Goal: Task Accomplishment & Management: Use online tool/utility

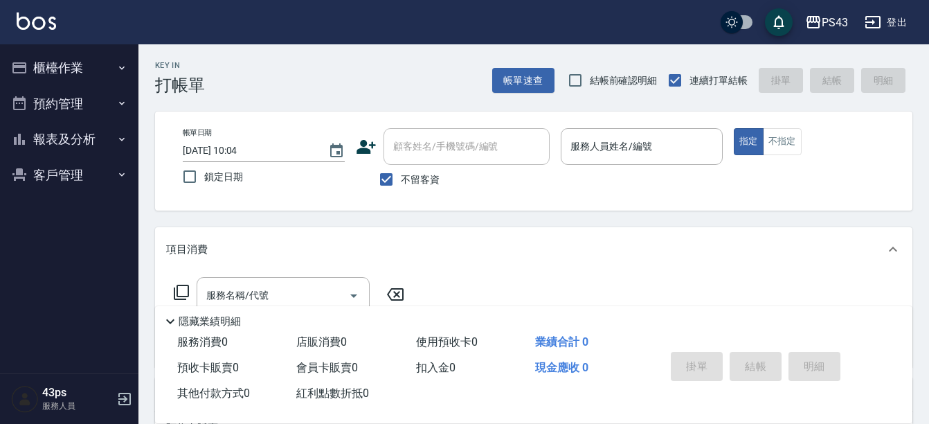
click at [227, 179] on span "鎖定日期" at bounding box center [223, 177] width 39 height 15
click at [204, 179] on input "鎖定日期" at bounding box center [189, 176] width 29 height 29
click at [227, 179] on span "鎖定日期" at bounding box center [223, 177] width 39 height 15
click at [204, 179] on input "鎖定日期" at bounding box center [189, 176] width 29 height 29
checkbox input "false"
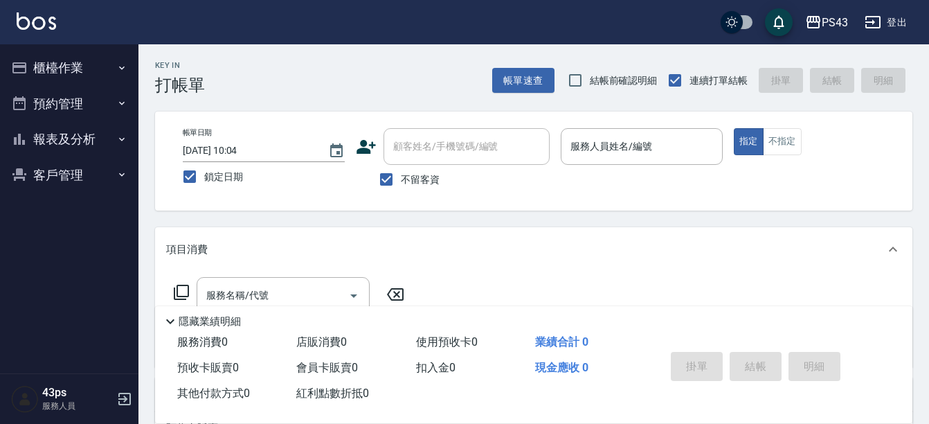
type input "[DATE] 20:13"
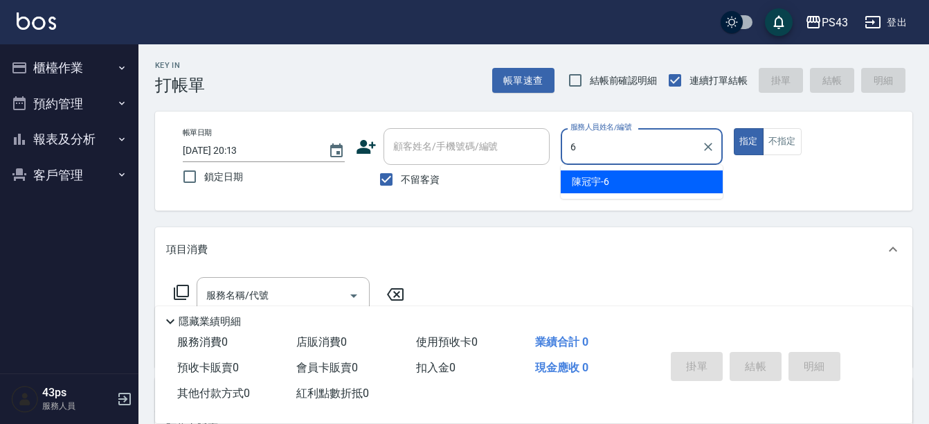
type input "陳冠宇-6"
type button "true"
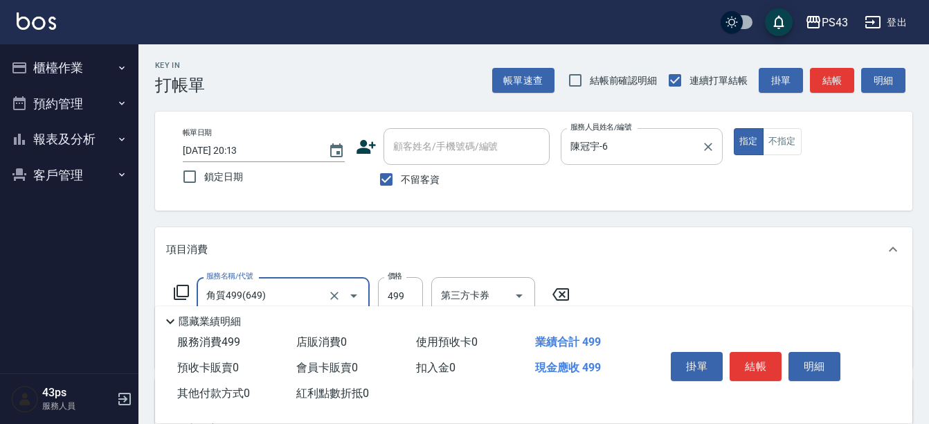
type input "角質499(649)"
type input "599"
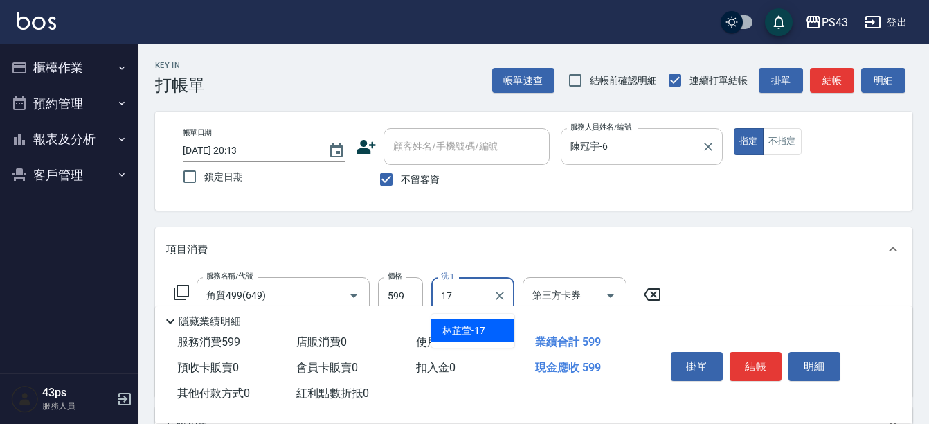
type input "林芷萱-17"
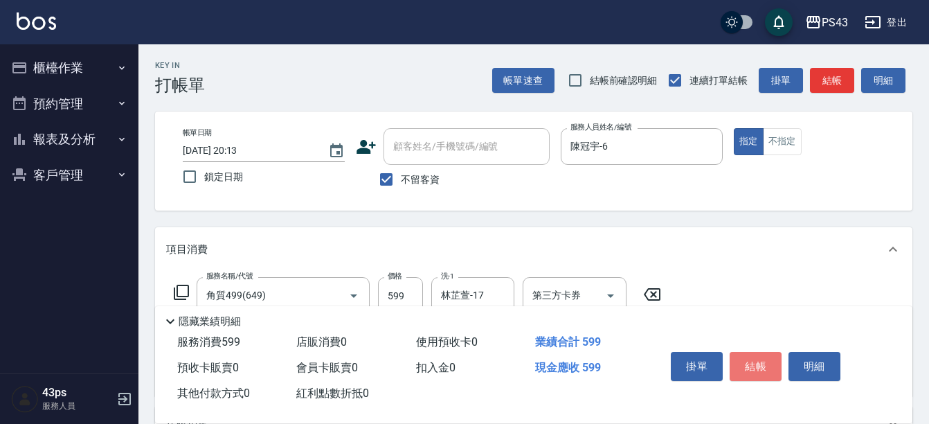
click at [754, 354] on button "結帳" at bounding box center [755, 366] width 52 height 29
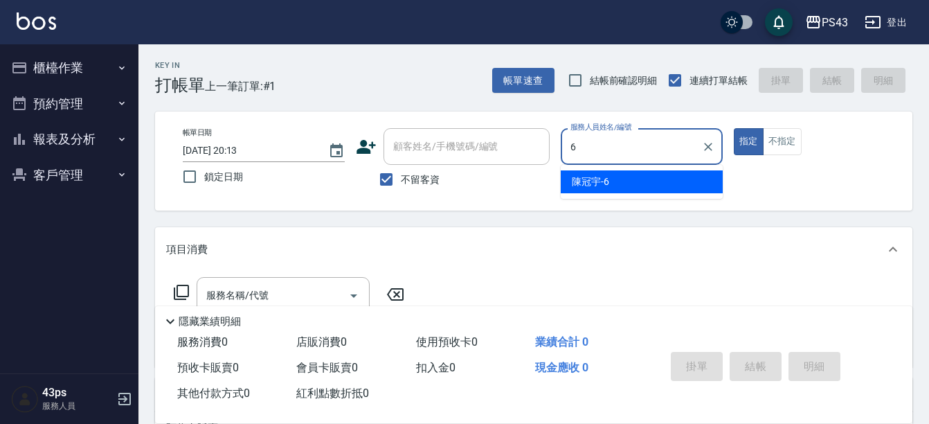
type input "陳冠宇-6"
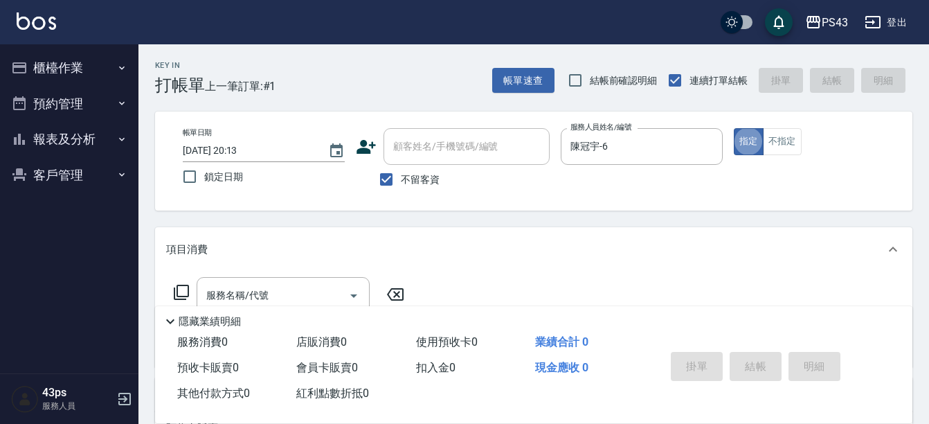
click at [183, 289] on icon at bounding box center [181, 292] width 17 height 17
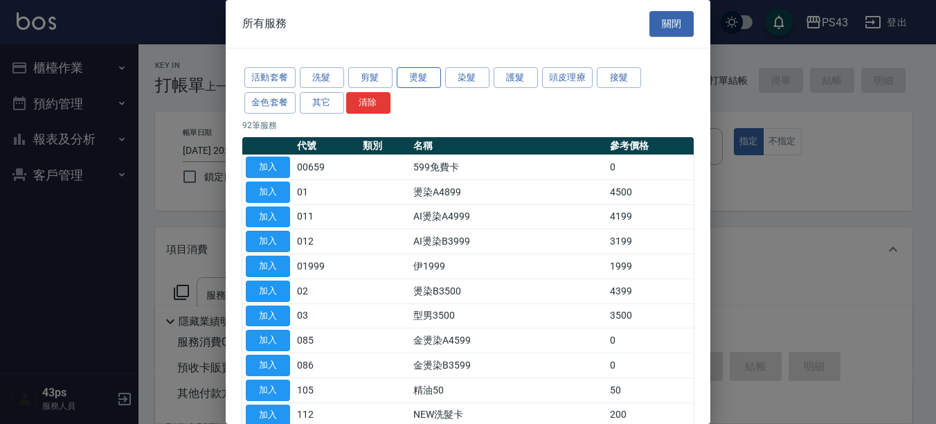
click at [431, 78] on button "燙髮" at bounding box center [419, 77] width 44 height 21
click at [654, 22] on button "關閉" at bounding box center [671, 24] width 44 height 26
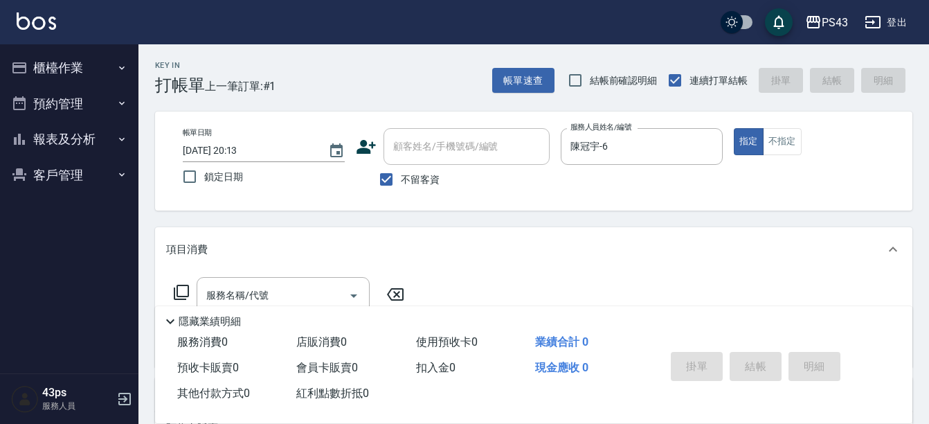
click at [181, 298] on icon at bounding box center [181, 292] width 17 height 17
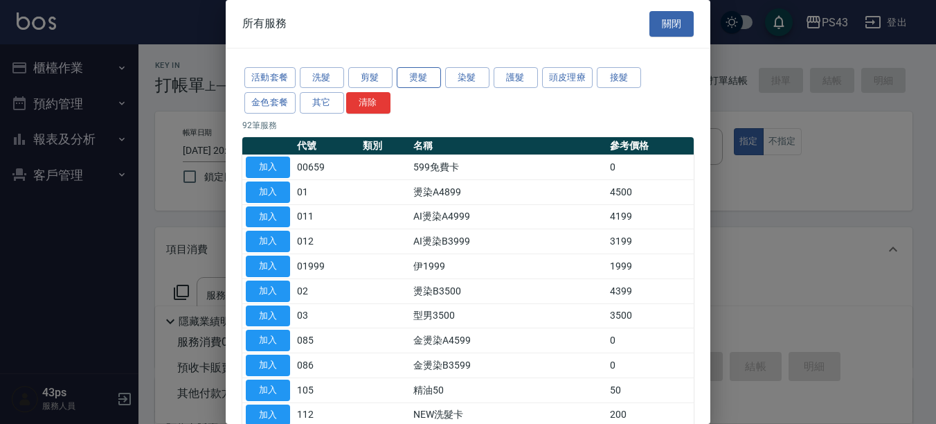
click at [410, 73] on button "燙髮" at bounding box center [419, 77] width 44 height 21
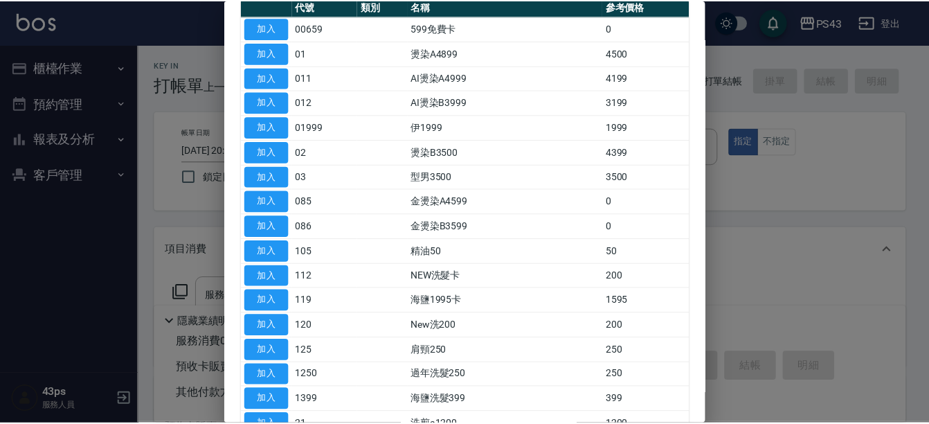
scroll to position [105, 0]
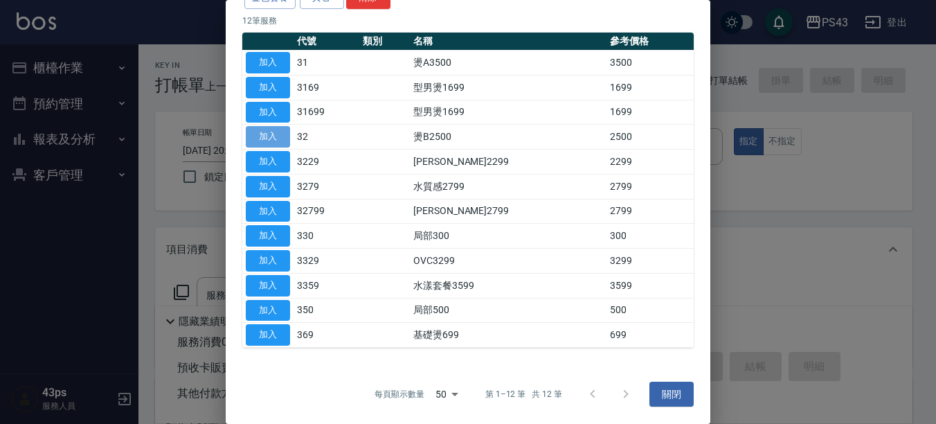
click at [264, 133] on button "加入" at bounding box center [268, 136] width 44 height 21
type input "燙B2500(32)"
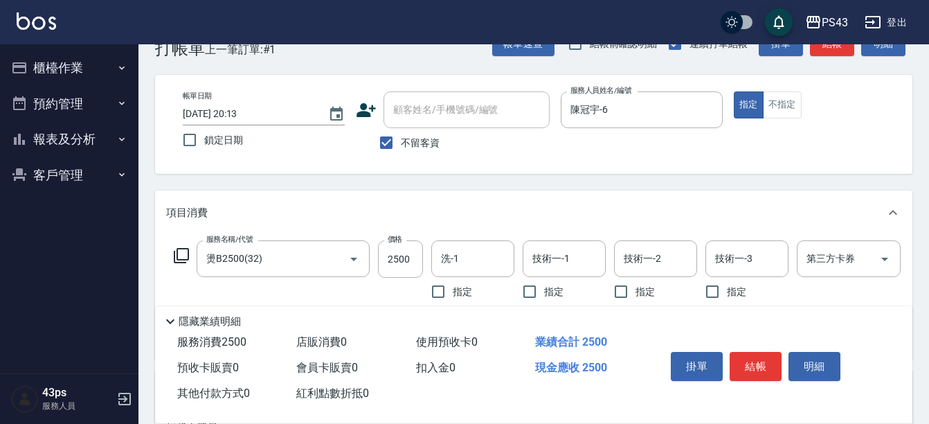
scroll to position [69, 0]
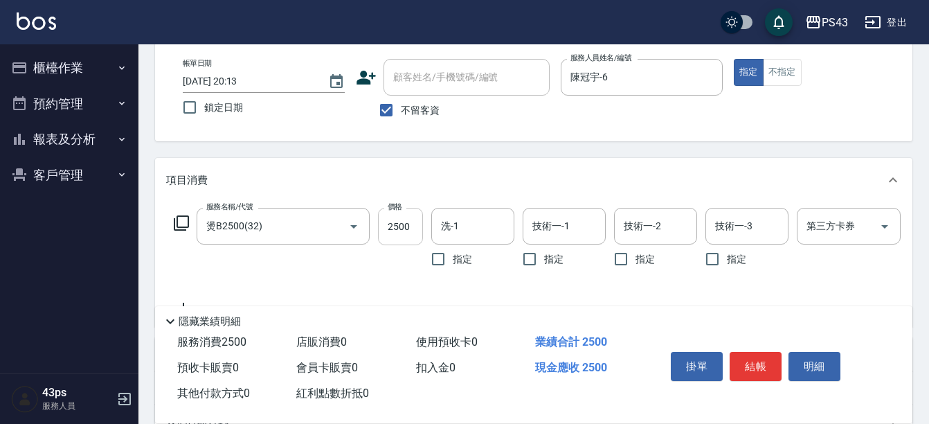
click at [415, 210] on input "2500" at bounding box center [400, 226] width 45 height 37
type input "2700"
type input "林芷萱-17"
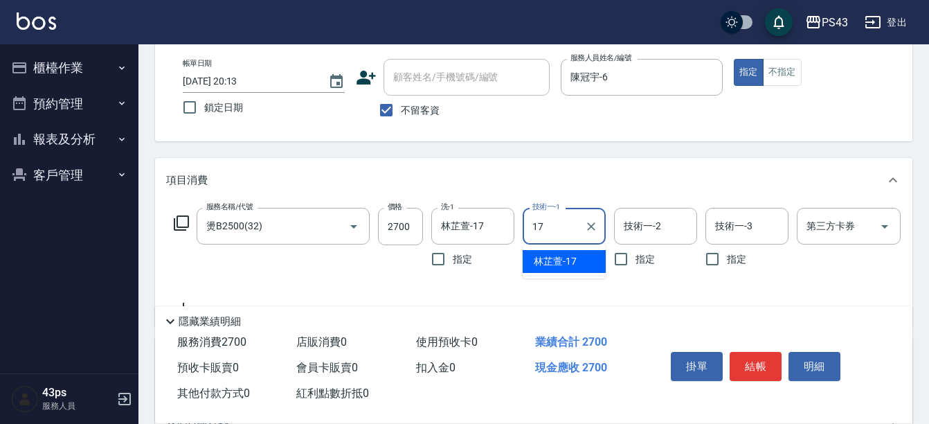
type input "林芷萱-17"
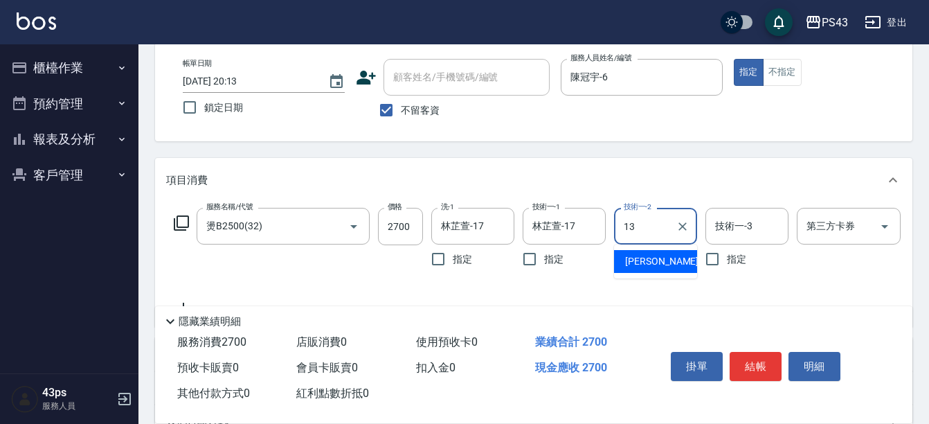
type input "[PERSON_NAME]-13"
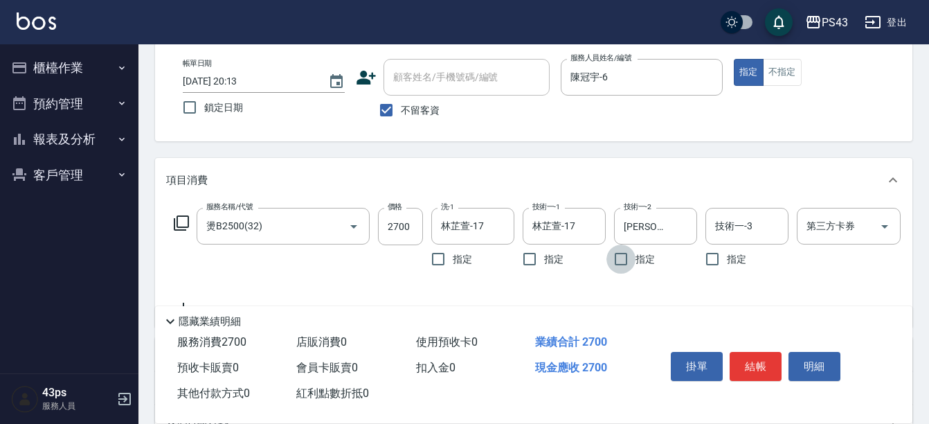
click at [172, 222] on div "服務名稱/代號 燙B2500(32) 服務名稱/代號 價格 2700 價格 洗-1 [PERSON_NAME]-17 洗-1 指定 技術一-1 [PERSON…" at bounding box center [554, 241] width 777 height 66
click at [179, 221] on icon at bounding box center [181, 223] width 17 height 17
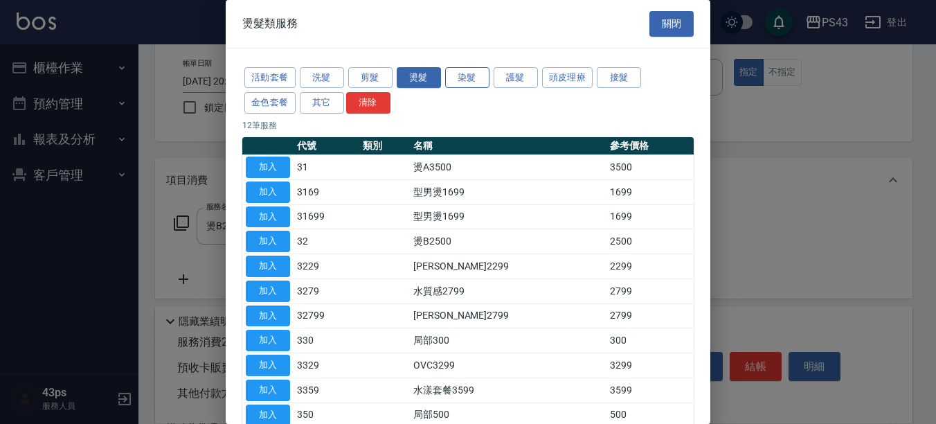
click at [477, 78] on button "染髮" at bounding box center [467, 77] width 44 height 21
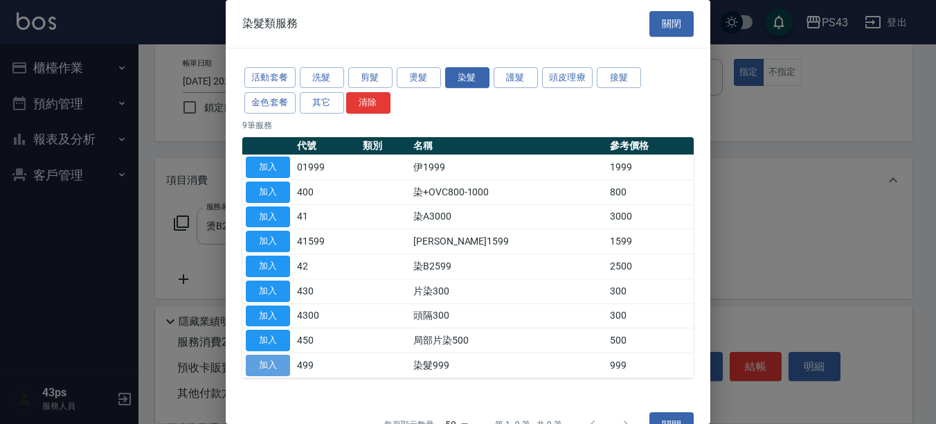
click at [288, 368] on button "加入" at bounding box center [268, 364] width 44 height 21
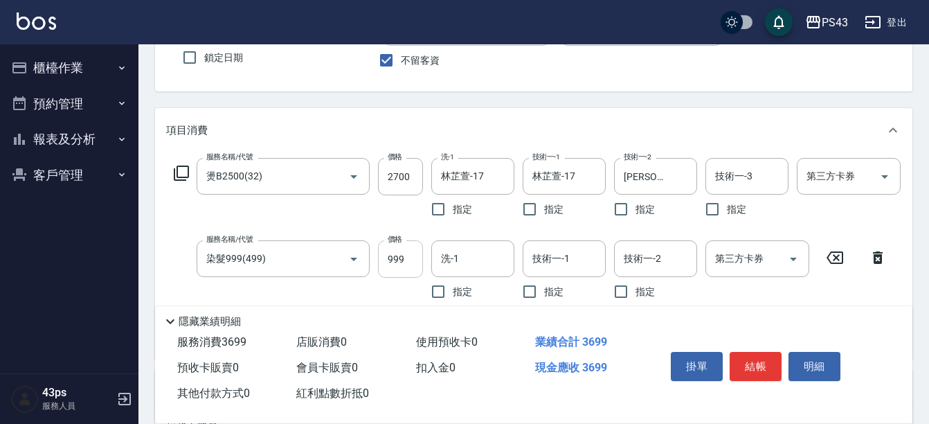
scroll to position [138, 0]
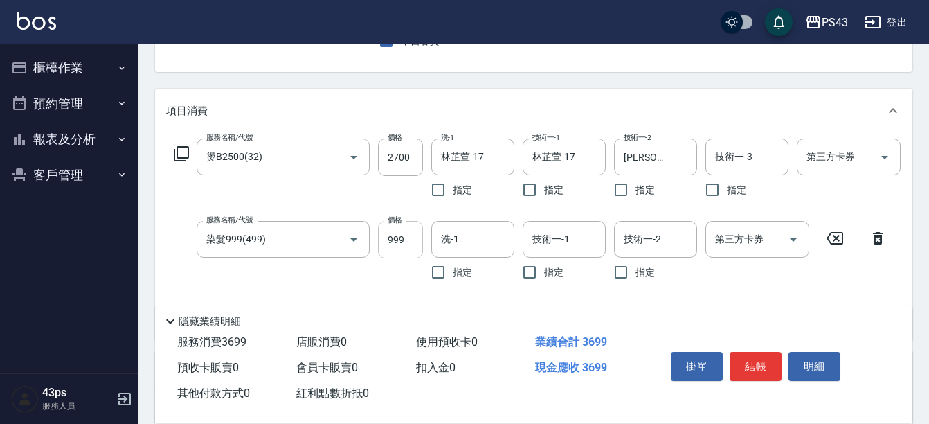
click at [418, 239] on input "999" at bounding box center [400, 239] width 45 height 37
type input "1000"
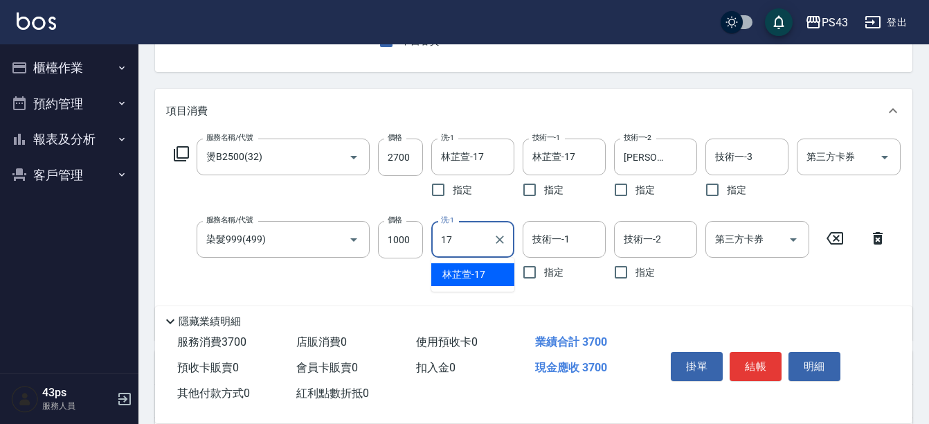
type input "林芷萱-17"
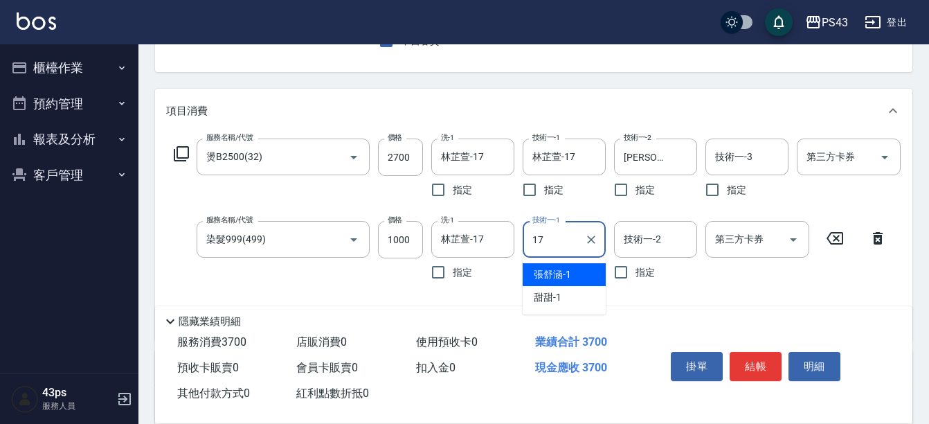
type input "林芷萱-17"
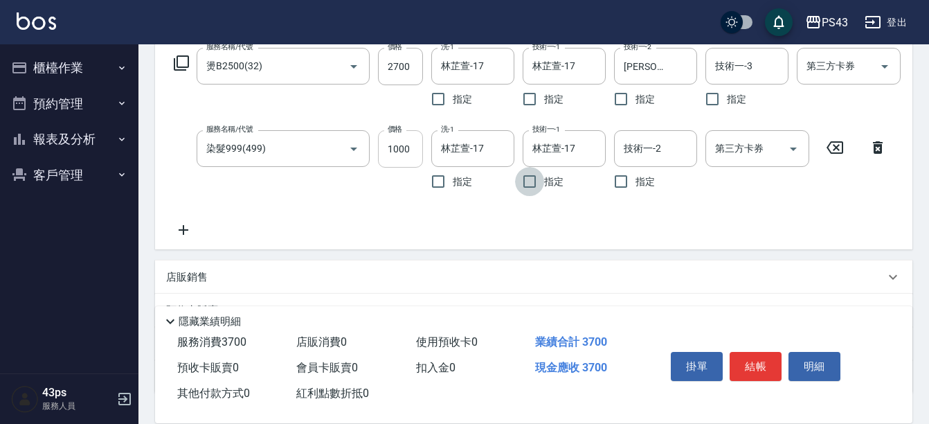
scroll to position [342, 0]
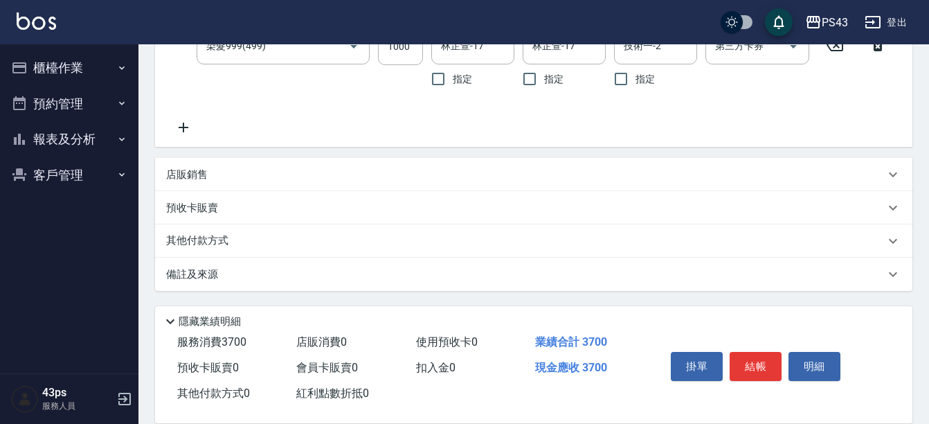
click at [247, 174] on div "店販銷售" at bounding box center [525, 174] width 718 height 15
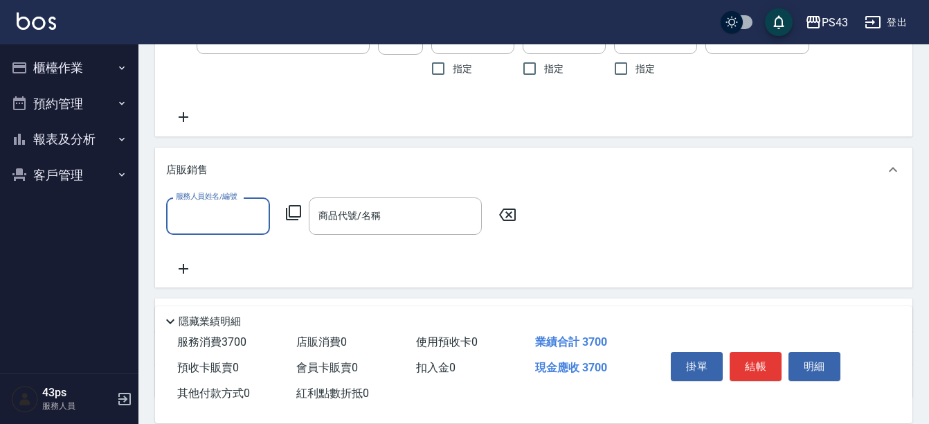
scroll to position [0, 0]
type input "陳冠宇-6"
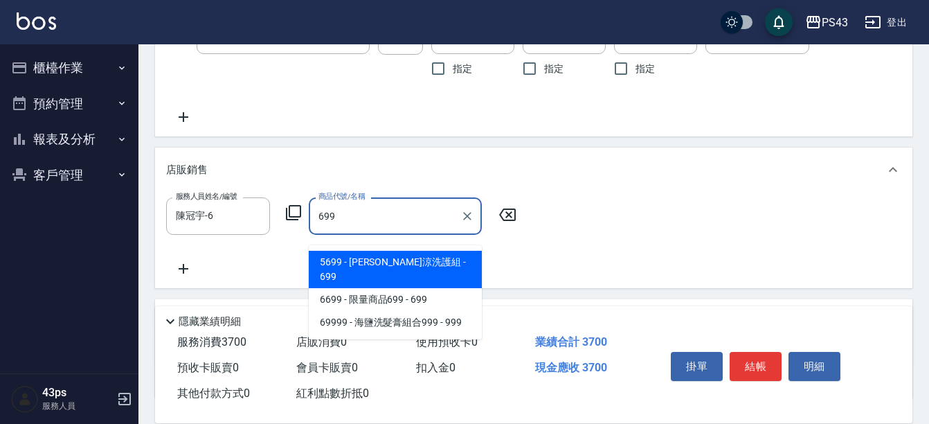
type input "水水沁涼洗護組"
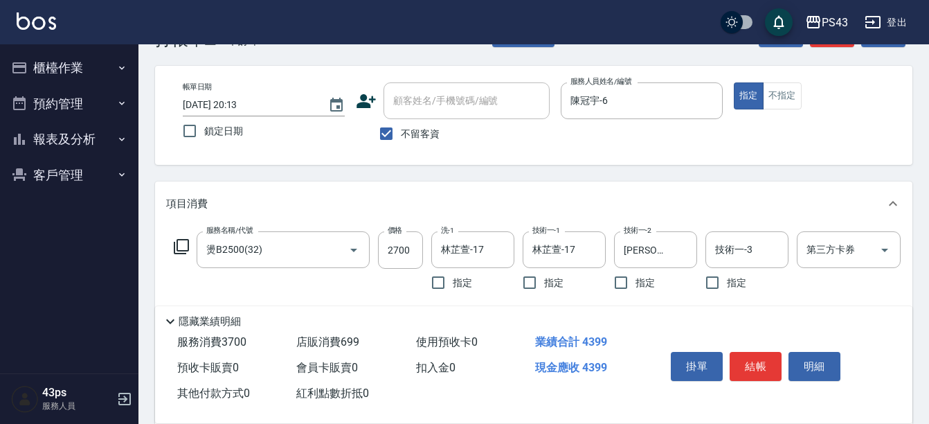
scroll to position [69, 0]
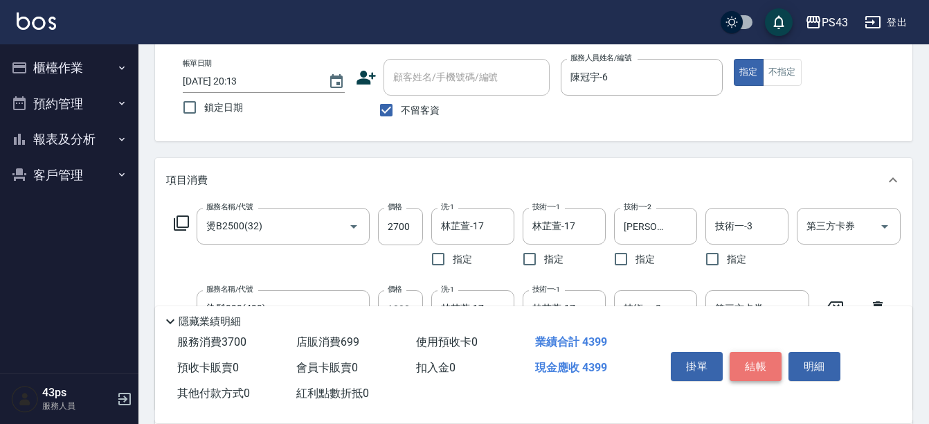
click at [756, 360] on button "結帳" at bounding box center [755, 366] width 52 height 29
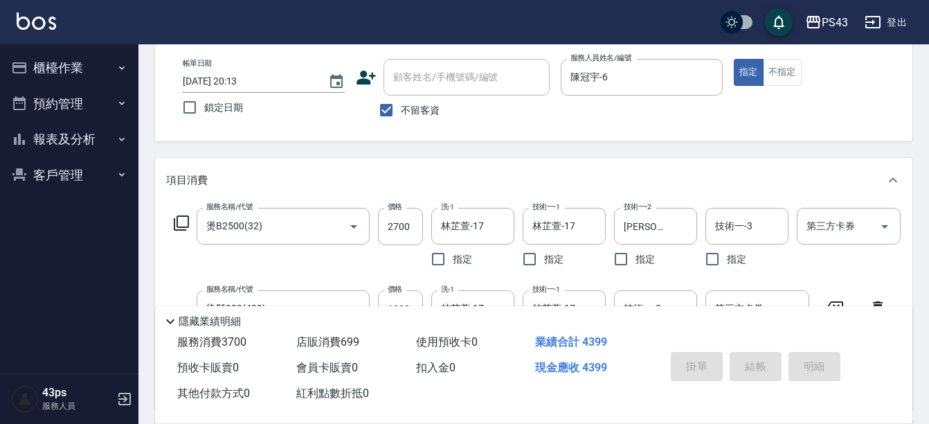
click at [756, 360] on div "掛單 結帳 明細" at bounding box center [755, 368] width 181 height 44
type input "[DATE] 20:15"
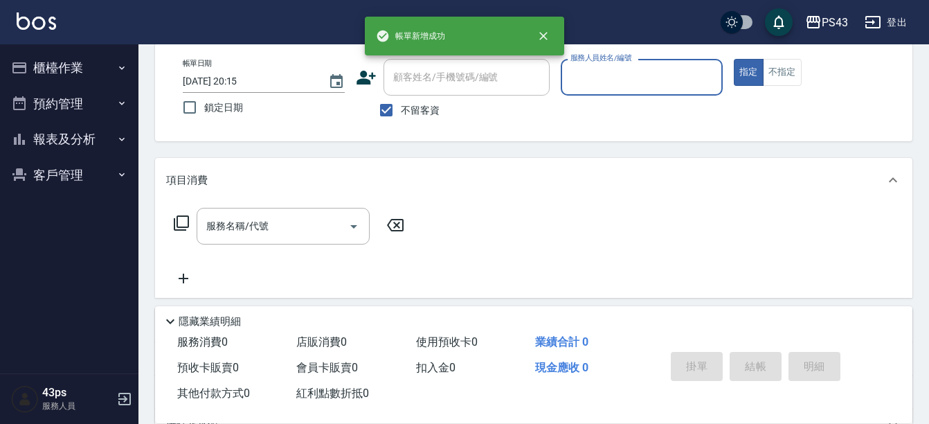
scroll to position [138, 0]
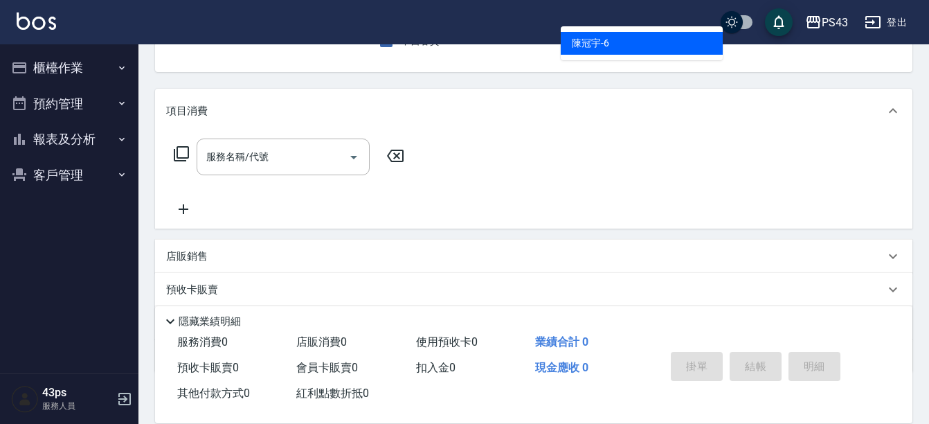
type input "陳冠宇-6"
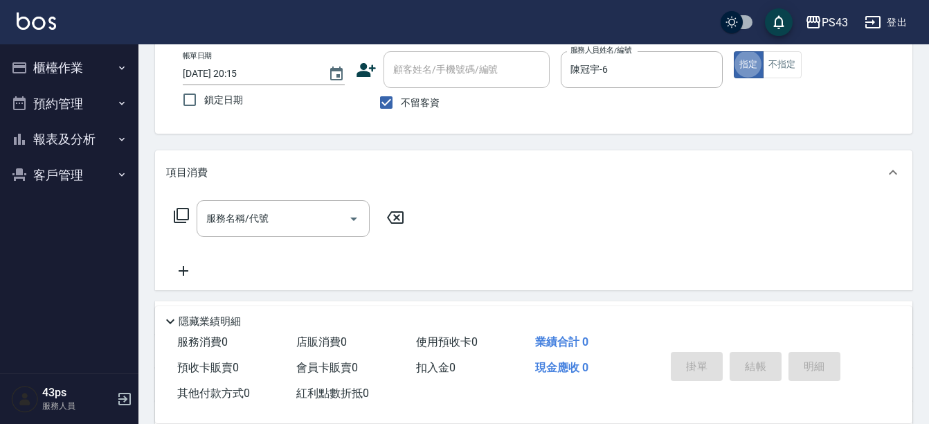
scroll to position [0, 0]
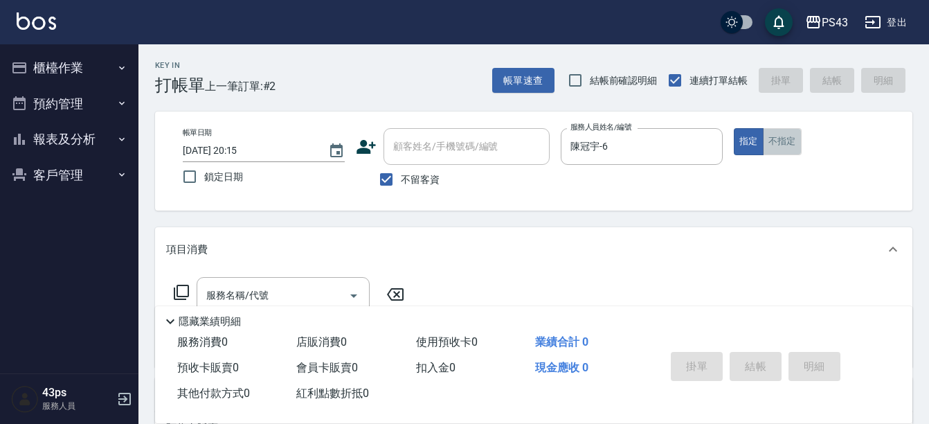
click at [773, 146] on button "不指定" at bounding box center [782, 141] width 39 height 27
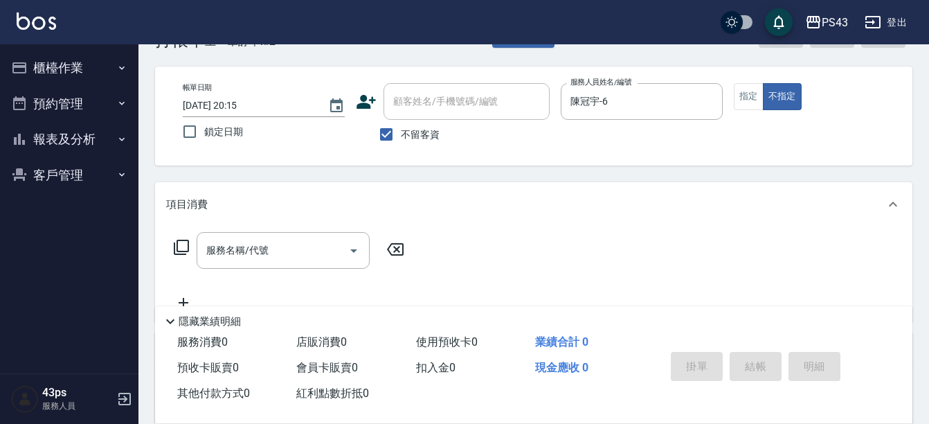
scroll to position [69, 0]
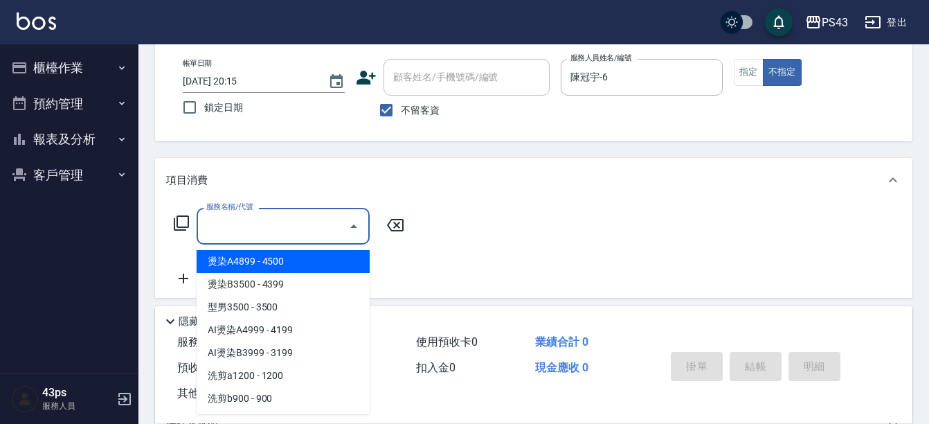
click at [296, 236] on input "服務名稱/代號" at bounding box center [273, 226] width 140 height 24
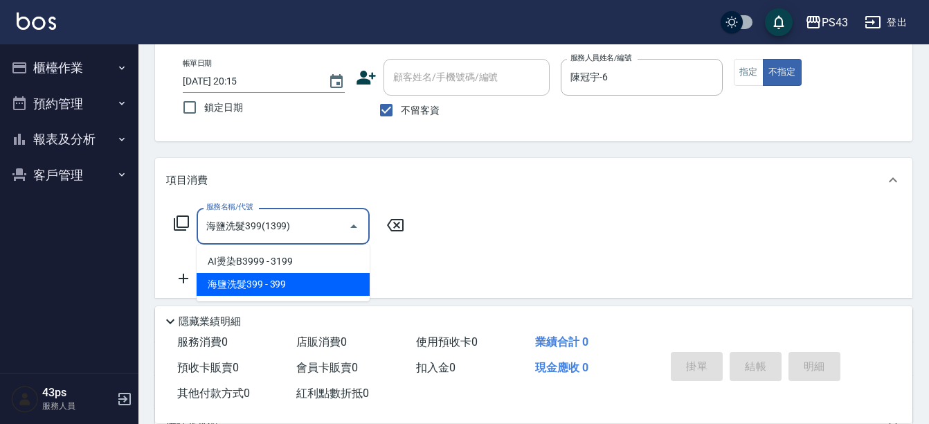
type input "海鹽洗髮399(1399)"
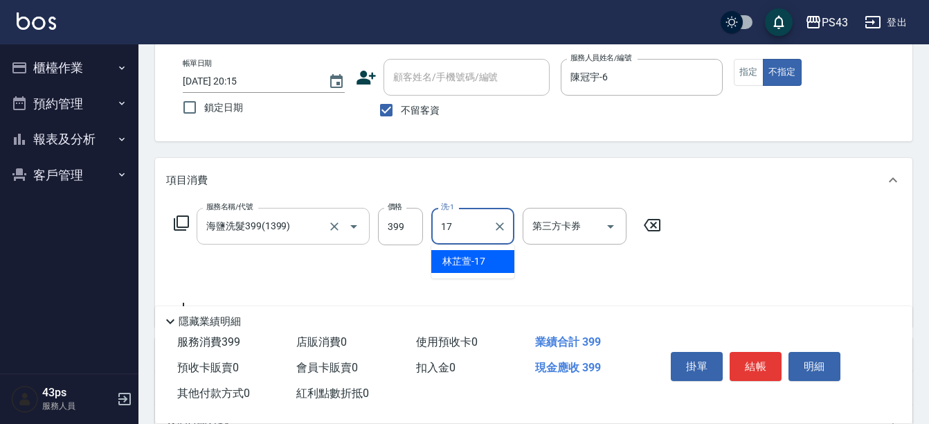
type input "林芷萱-17"
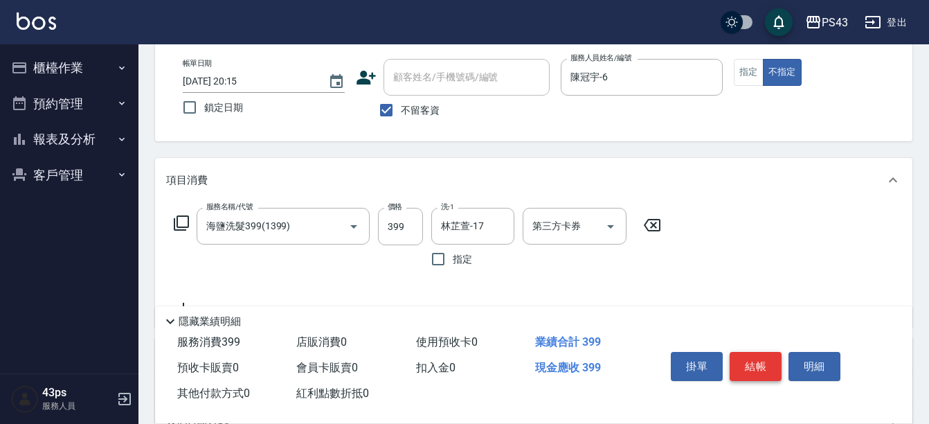
click at [770, 356] on button "結帳" at bounding box center [755, 366] width 52 height 29
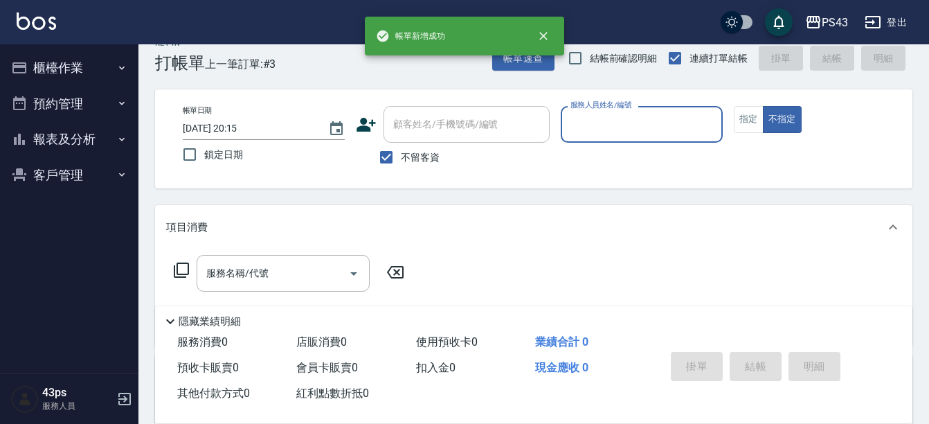
scroll to position [0, 0]
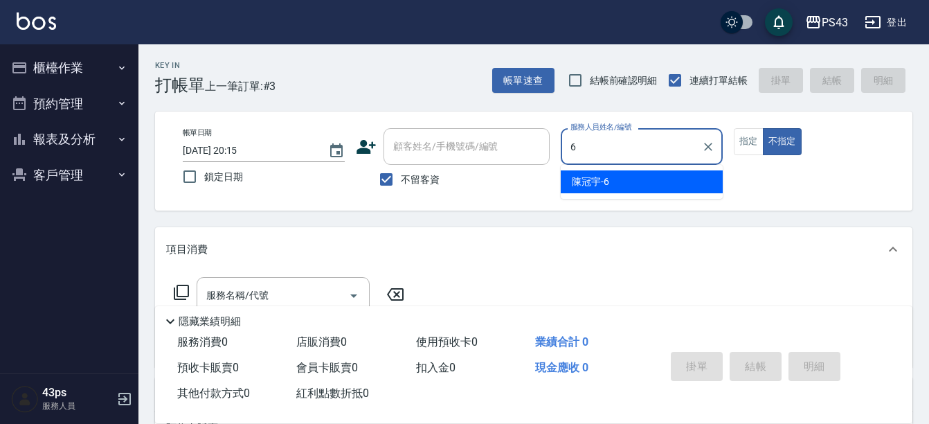
type input "陳冠宇-6"
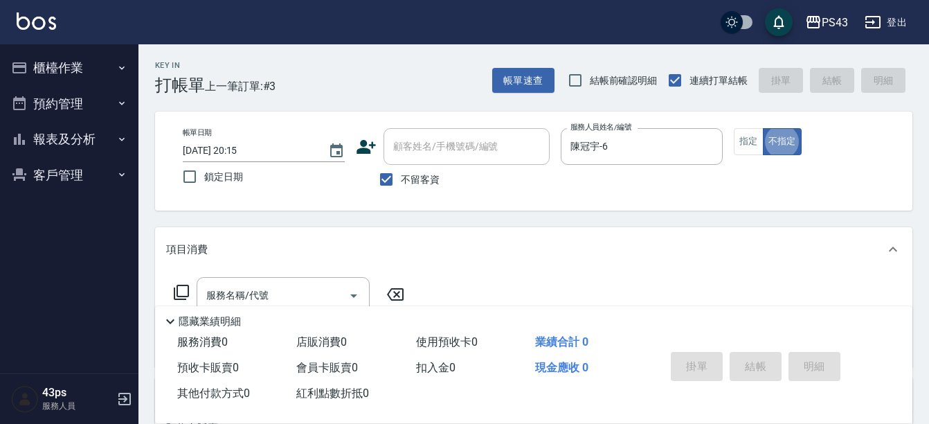
type button "false"
type input "3"
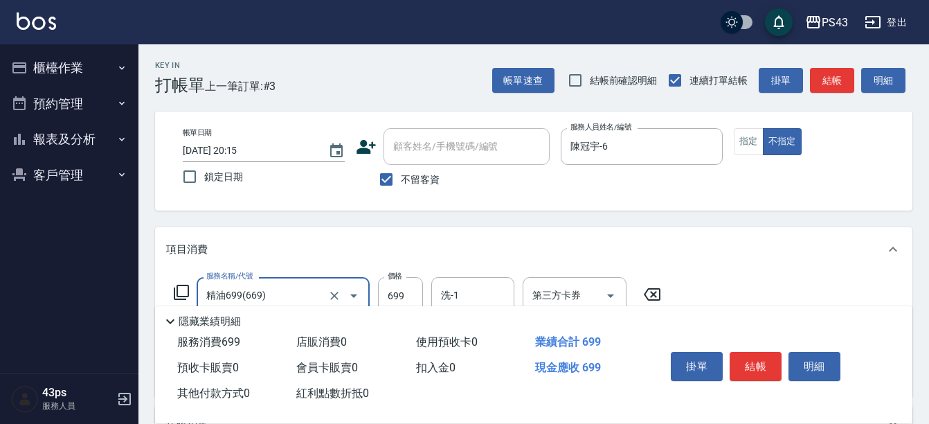
type input "精油699(669)"
type input "749"
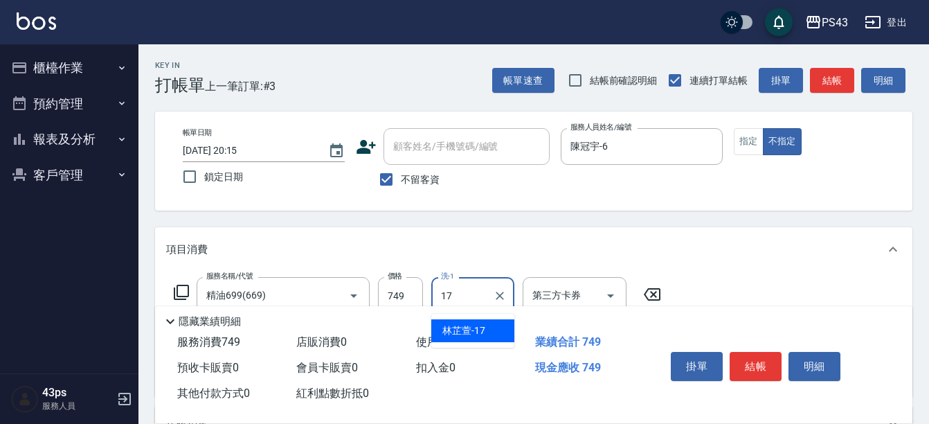
type input "林芷萱-17"
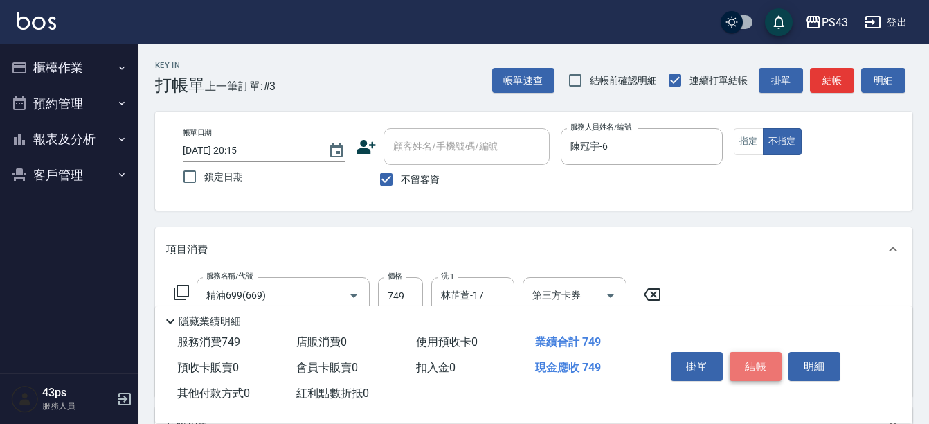
click at [741, 352] on button "結帳" at bounding box center [755, 366] width 52 height 29
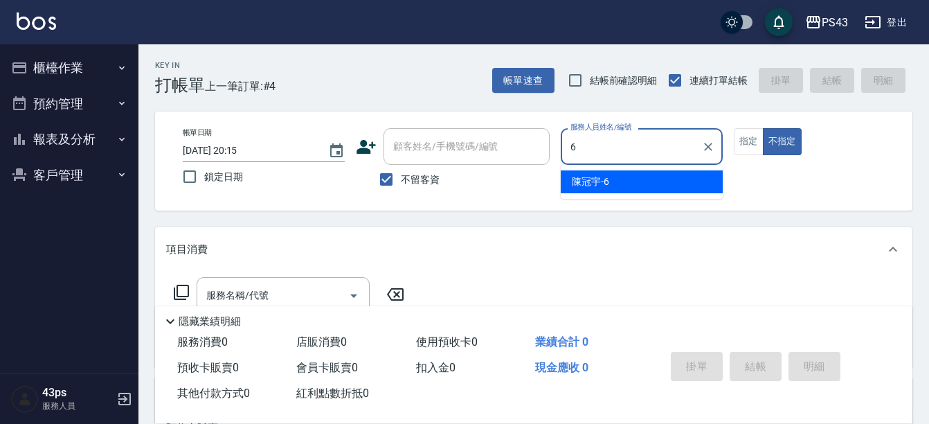
type input "陳冠宇-6"
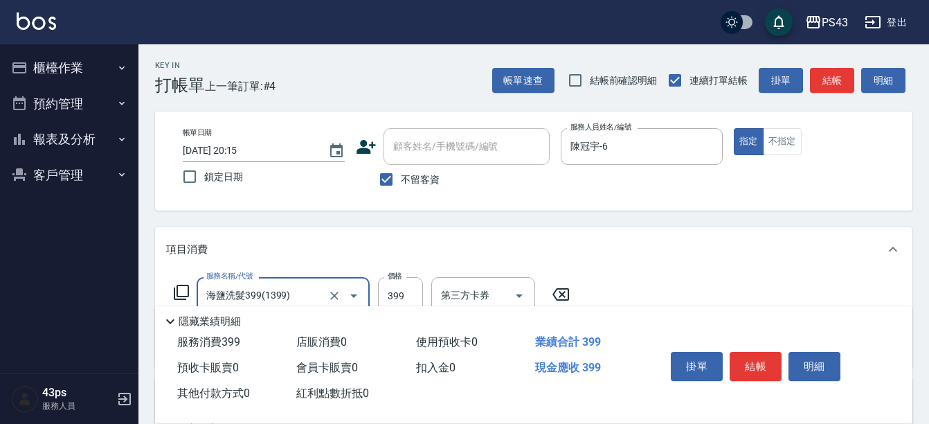
type input "海鹽洗髮399(1399)"
type input "499"
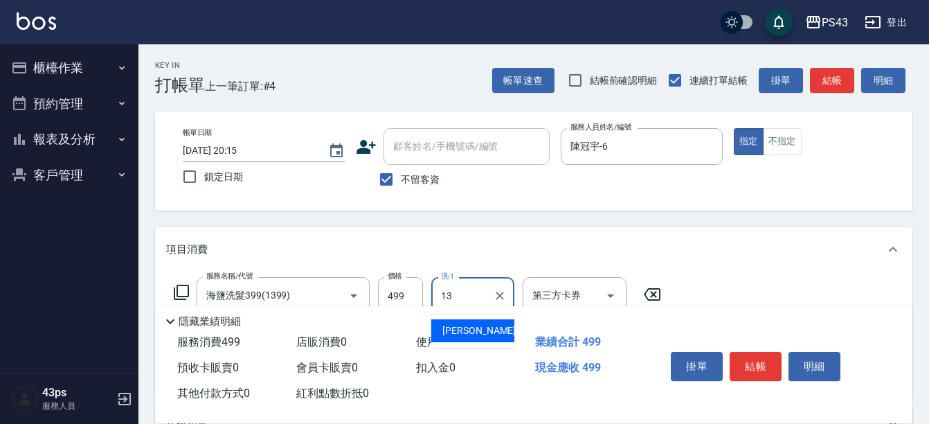
type input "[PERSON_NAME]-13"
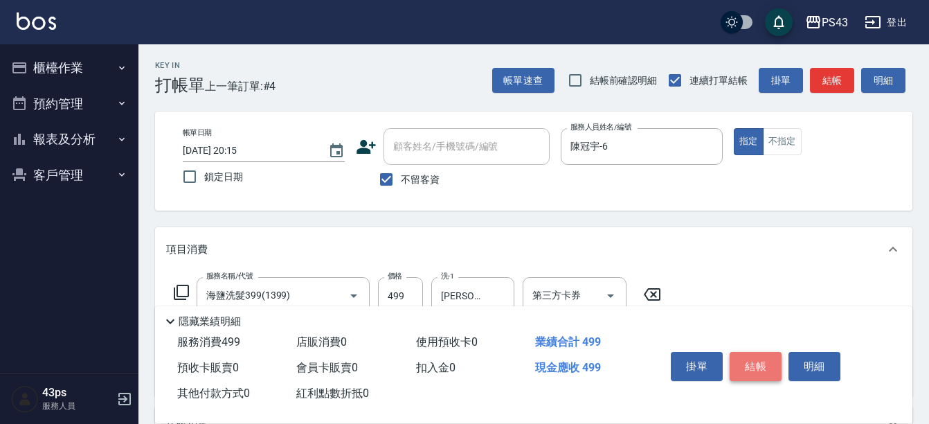
click at [759, 361] on button "結帳" at bounding box center [755, 366] width 52 height 29
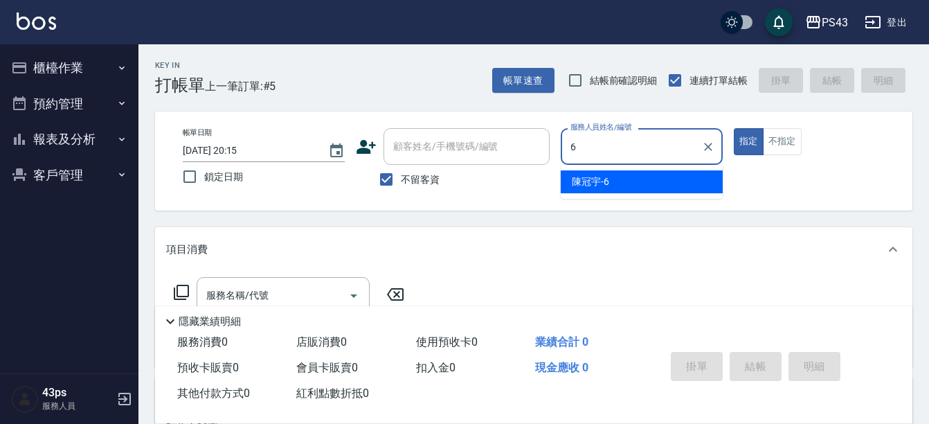
type input "陳冠宇-6"
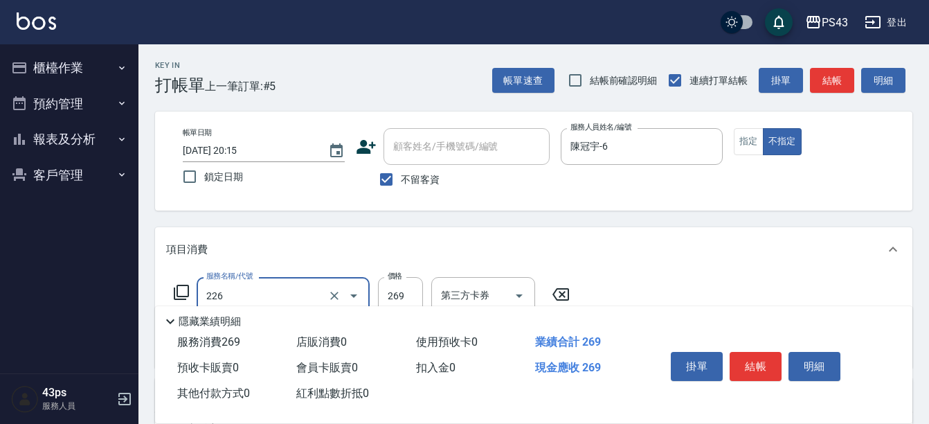
type input "洗剪269(226)"
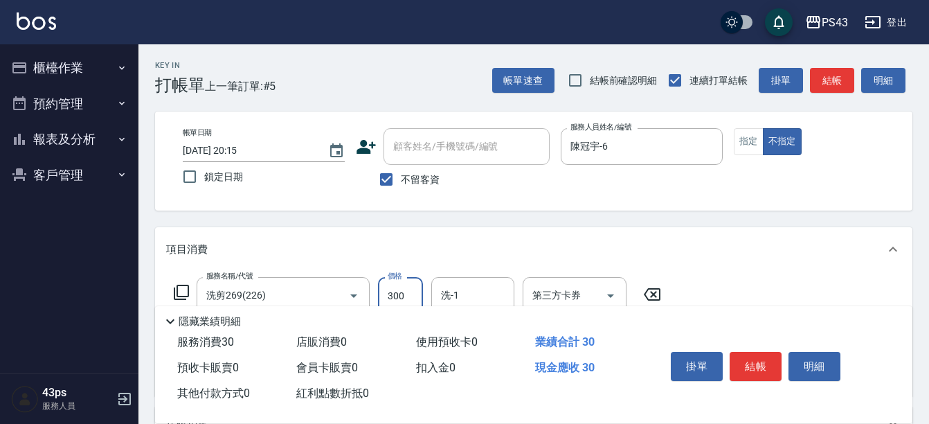
type input "300"
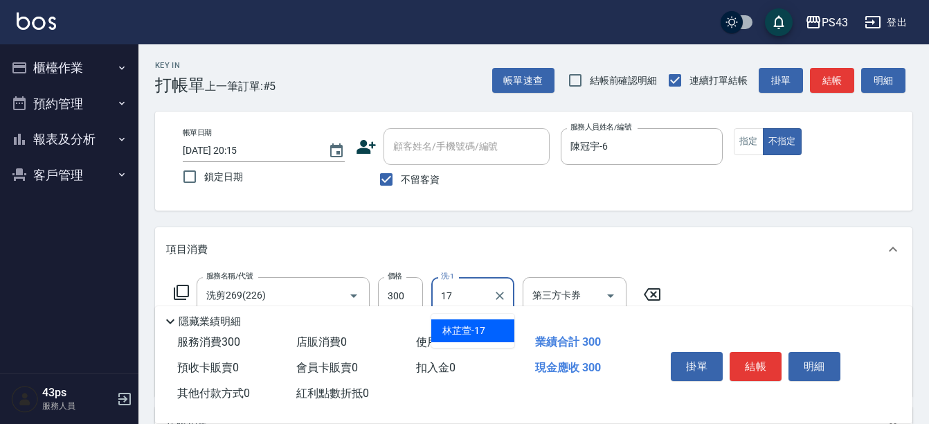
type input "林芷萱-17"
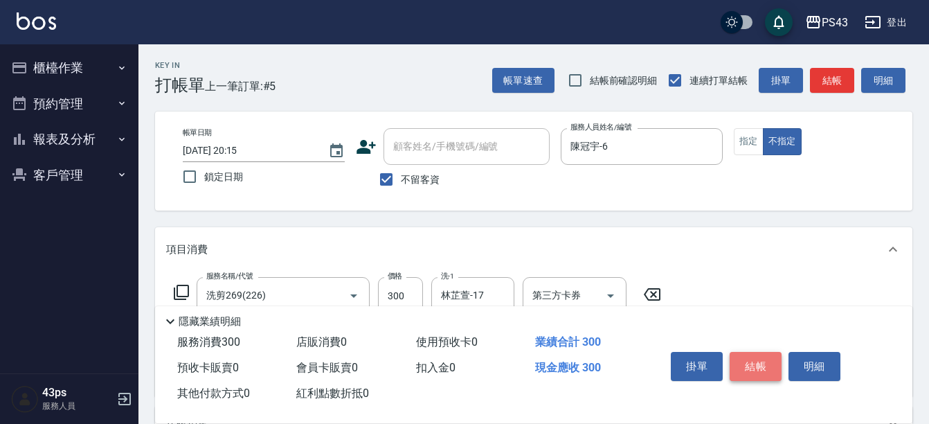
click at [766, 358] on button "結帳" at bounding box center [755, 366] width 52 height 29
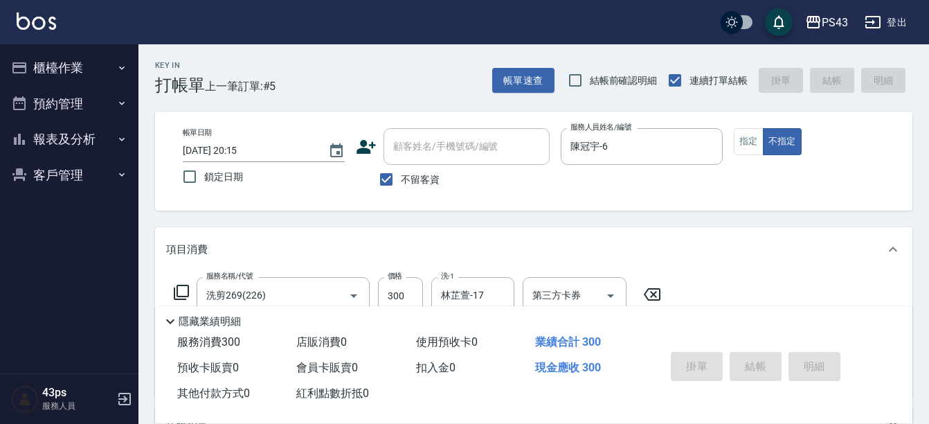
type input "[DATE] 20:16"
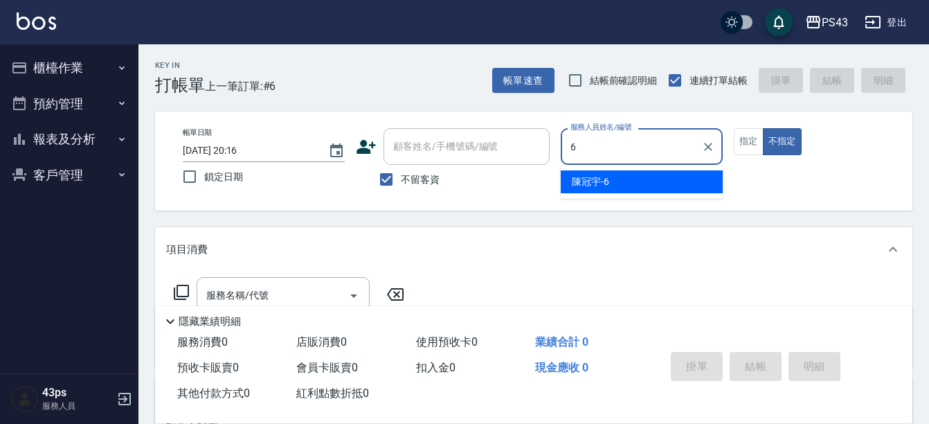
type input "陳冠宇-6"
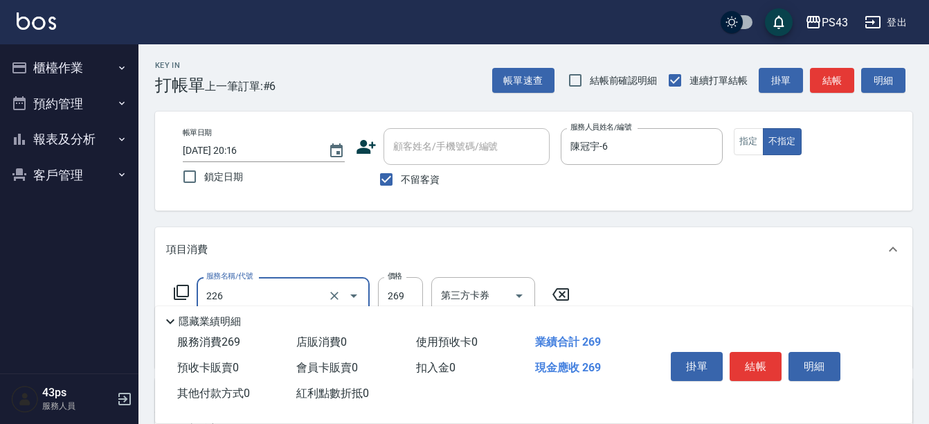
type input "洗剪269(226)"
type input "300"
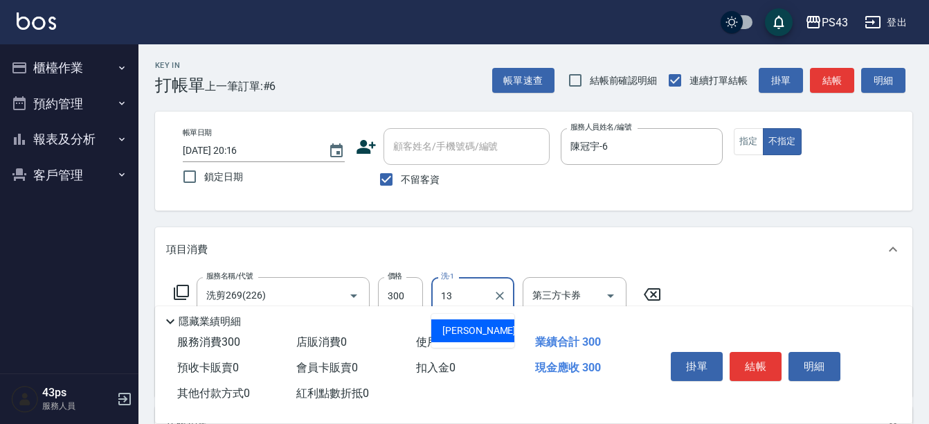
type input "[PERSON_NAME]-13"
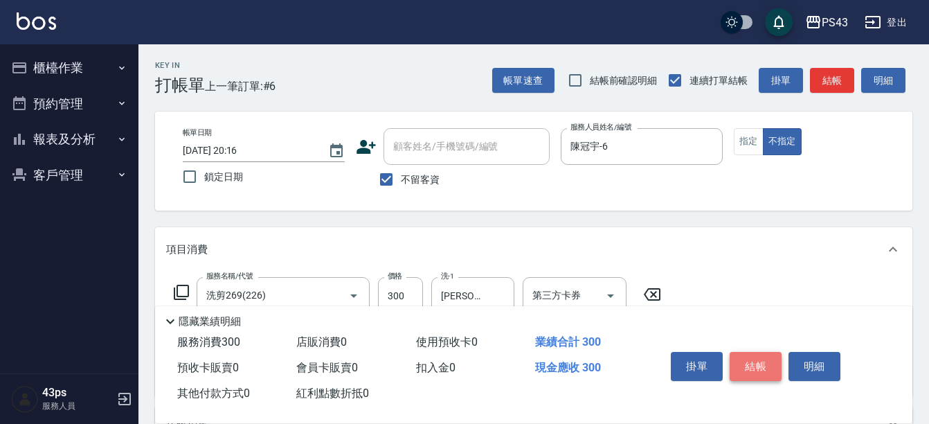
click at [766, 358] on button "結帳" at bounding box center [755, 366] width 52 height 29
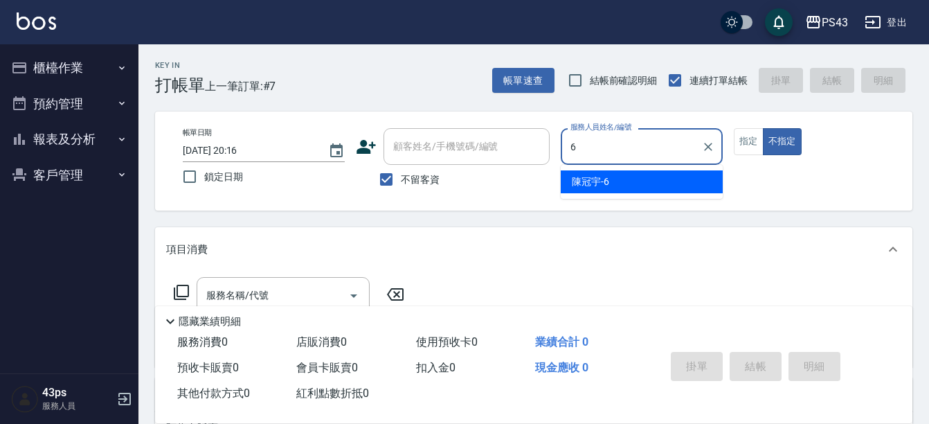
type input "陳冠宇-6"
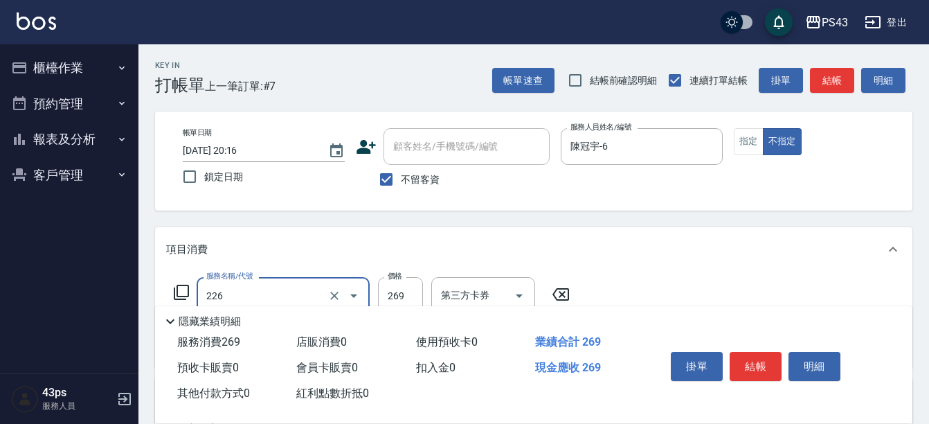
type input "洗剪269(226)"
type input "300"
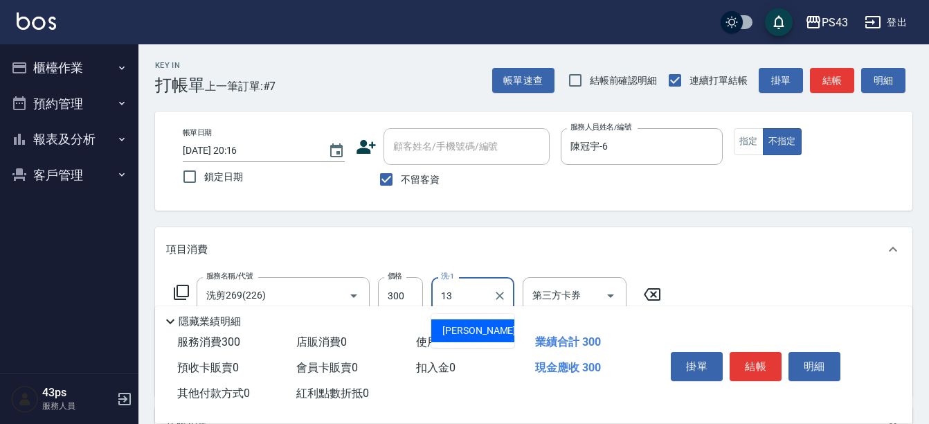
type input "[PERSON_NAME]-13"
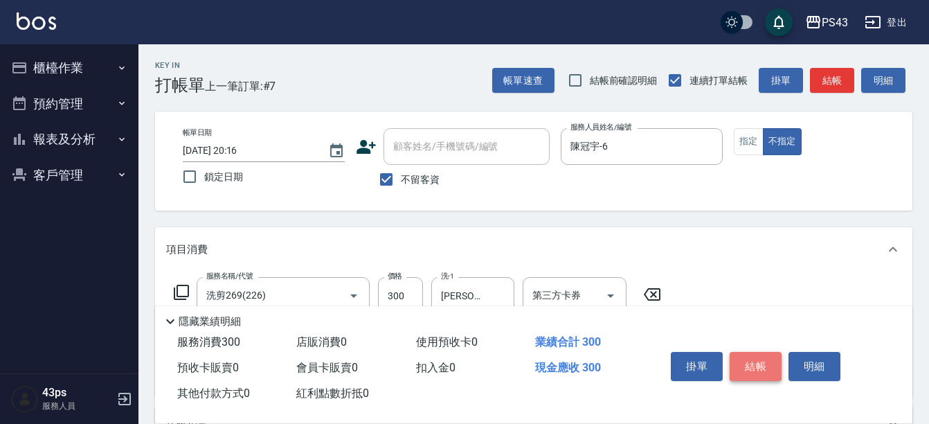
click at [738, 368] on button "結帳" at bounding box center [755, 366] width 52 height 29
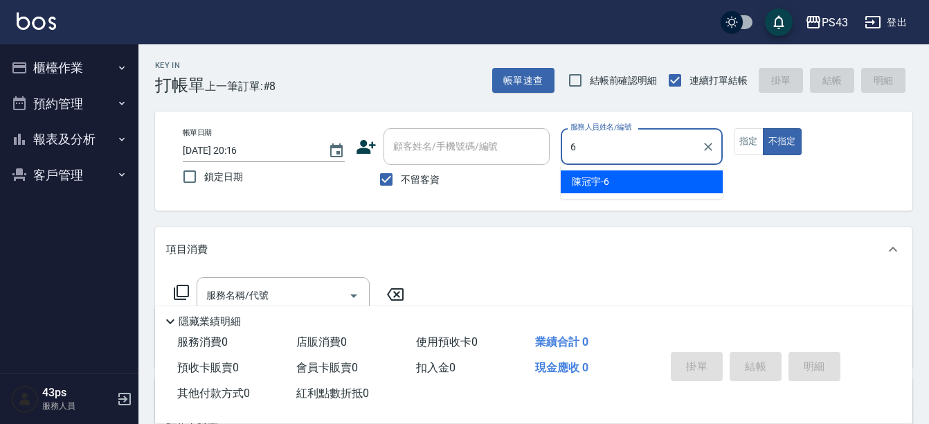
type input "陳冠宇-6"
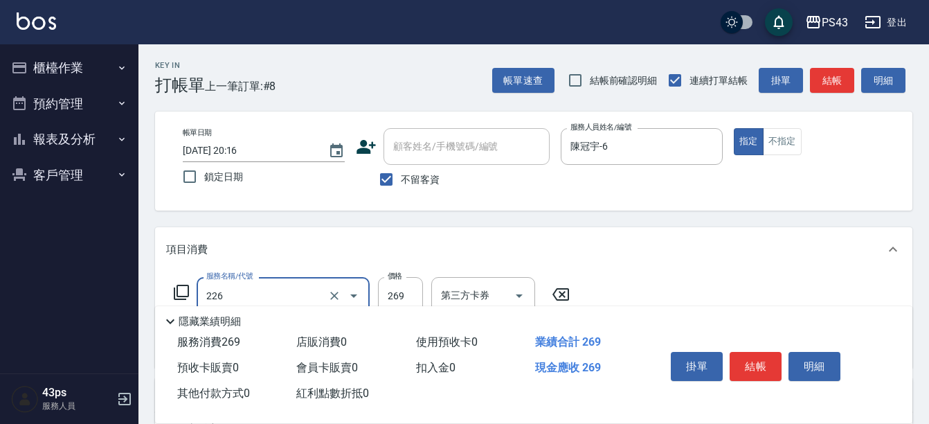
type input "洗剪269(226)"
type input "400"
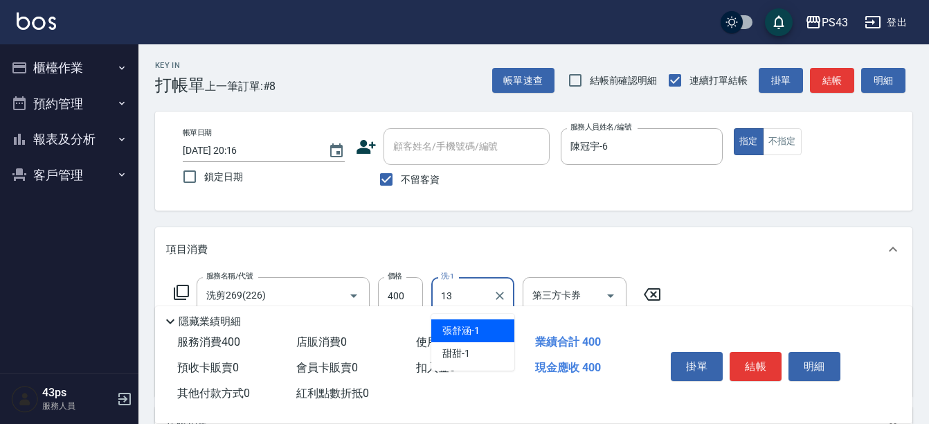
type input "[PERSON_NAME]-13"
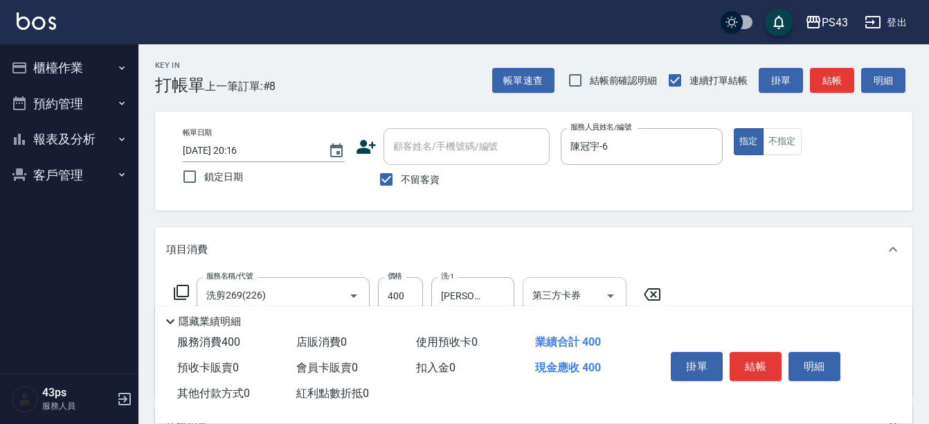
click at [589, 282] on div "第三方卡券" at bounding box center [575, 295] width 104 height 37
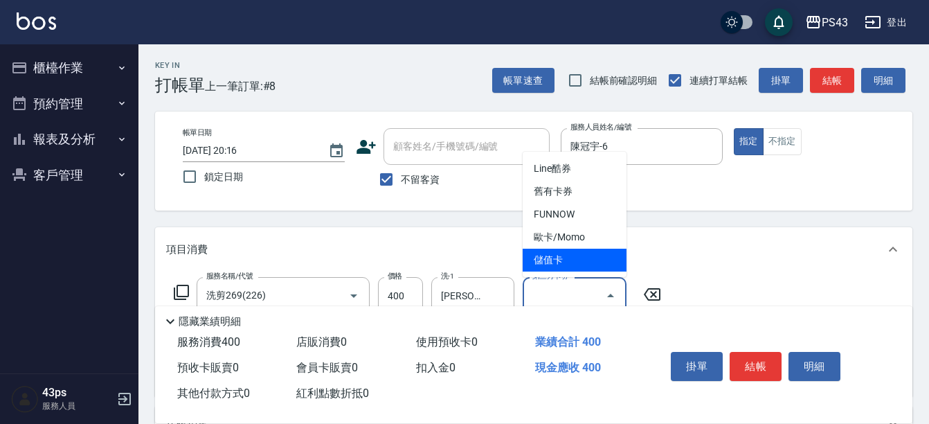
click at [609, 260] on span "儲值卡" at bounding box center [575, 259] width 104 height 23
type input "儲值卡"
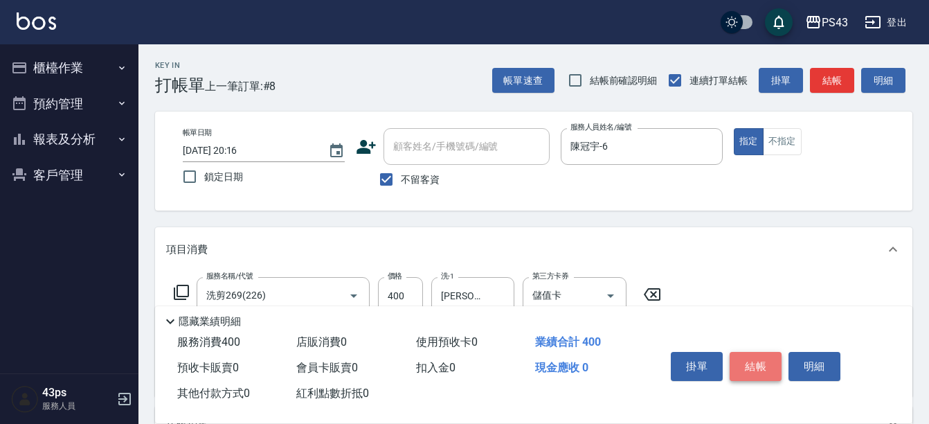
click at [730, 368] on button "結帳" at bounding box center [755, 366] width 52 height 29
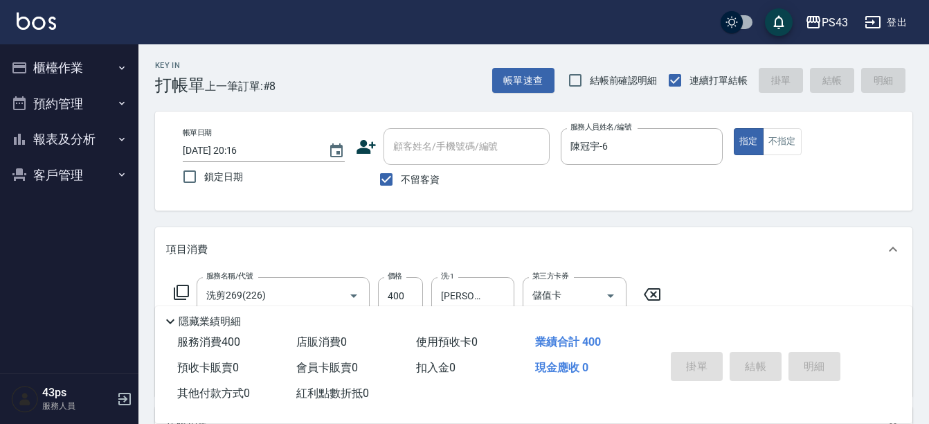
type input "[DATE] 20:17"
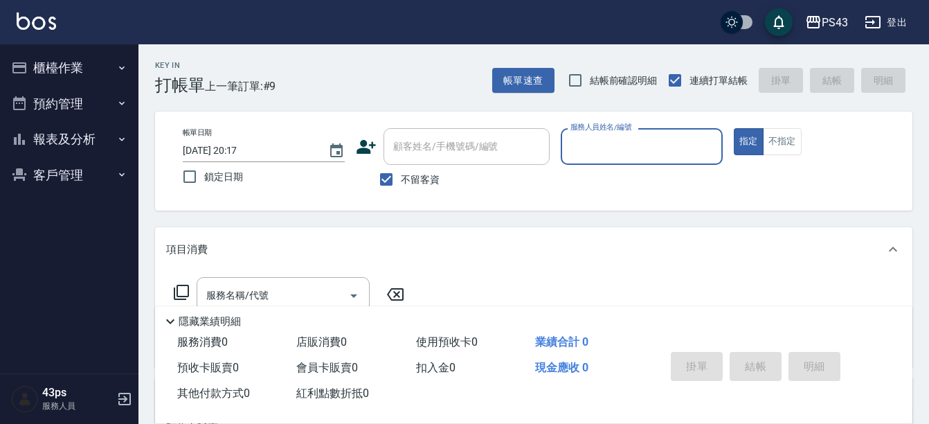
click at [215, 181] on span "鎖定日期" at bounding box center [223, 177] width 39 height 15
click at [204, 181] on input "鎖定日期" at bounding box center [189, 176] width 29 height 29
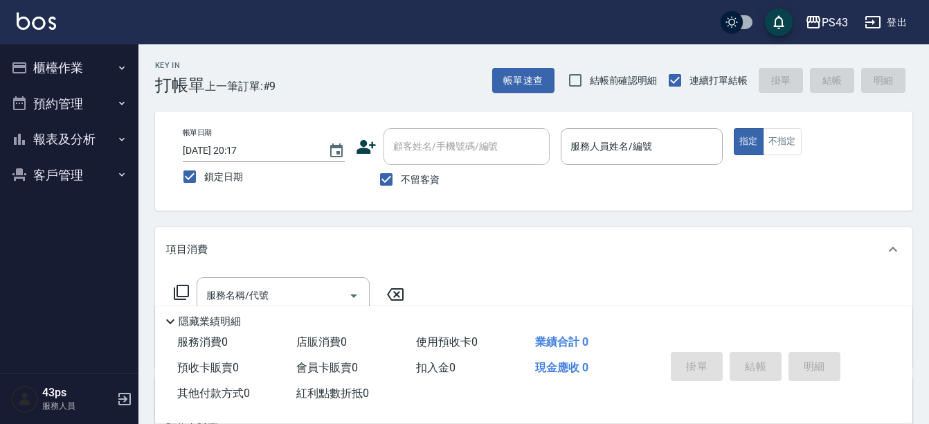
click at [216, 179] on span "鎖定日期" at bounding box center [223, 177] width 39 height 15
click at [204, 179] on input "鎖定日期" at bounding box center [189, 176] width 29 height 29
checkbox input "false"
type input "[DATE] 20:53"
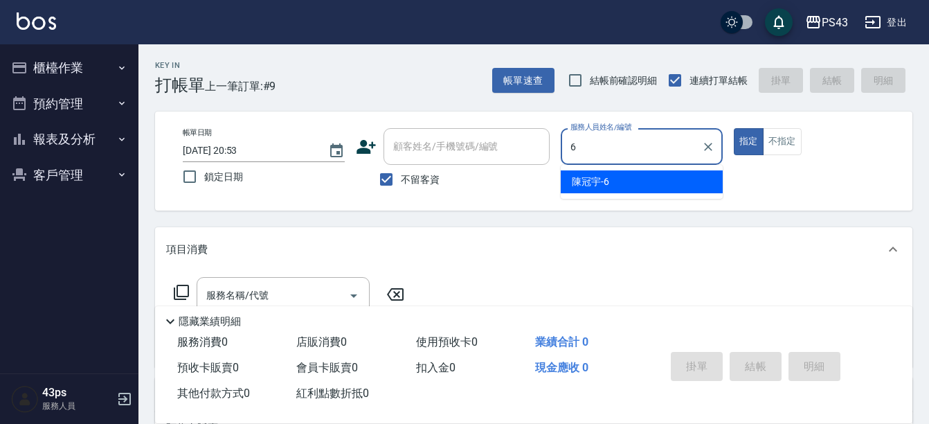
type input "陳冠宇-6"
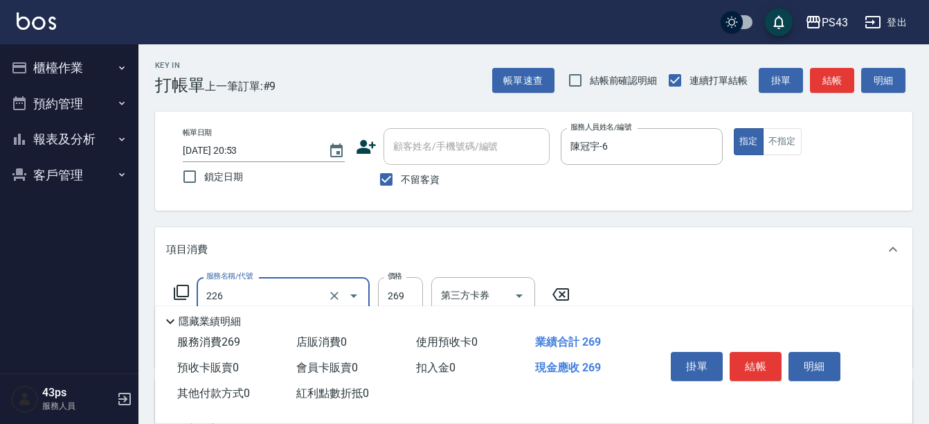
type input "洗剪269(226)"
type input "350"
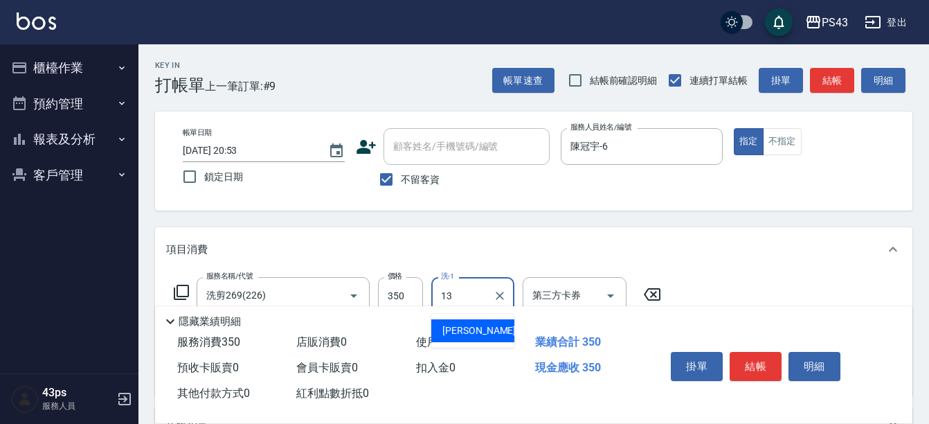
type input "[PERSON_NAME]-13"
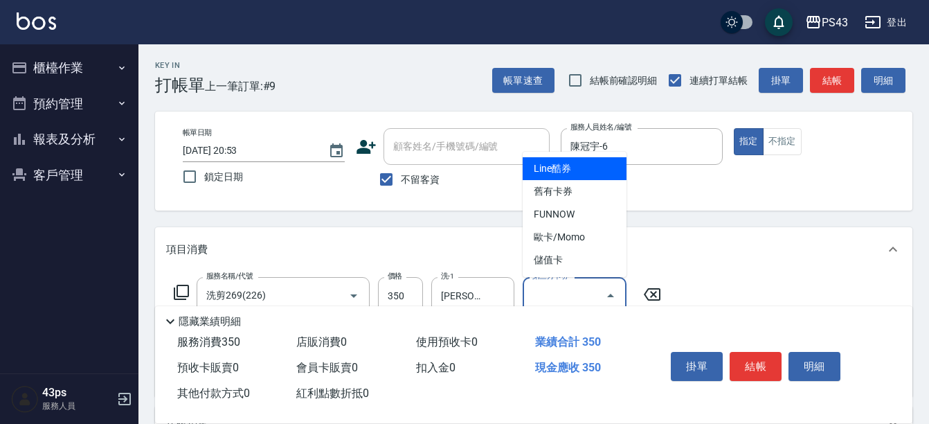
click at [561, 287] on div "第三方卡券 第三方卡券" at bounding box center [575, 295] width 104 height 37
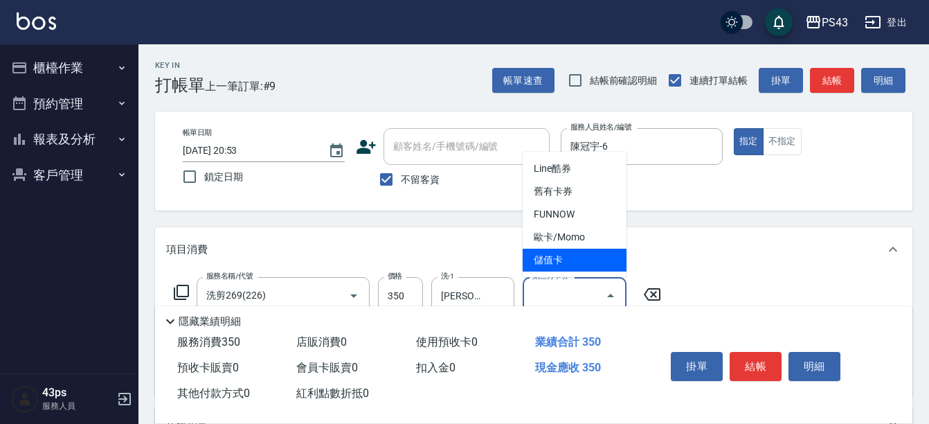
click at [567, 269] on span "儲值卡" at bounding box center [575, 259] width 104 height 23
type input "儲值卡"
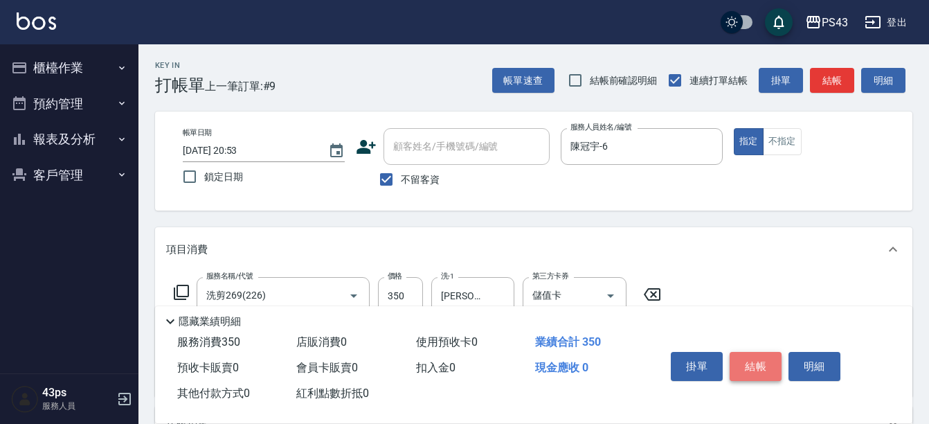
click at [775, 359] on button "結帳" at bounding box center [755, 366] width 52 height 29
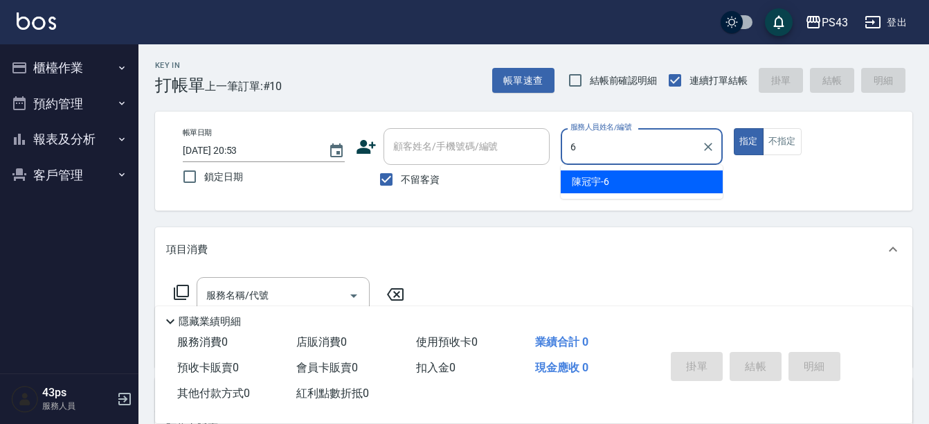
type input "陳冠宇-6"
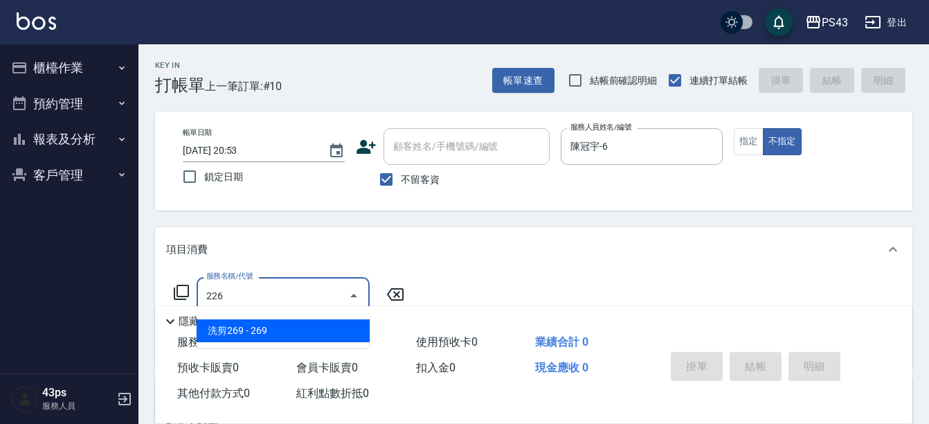
type input "洗剪269(226)"
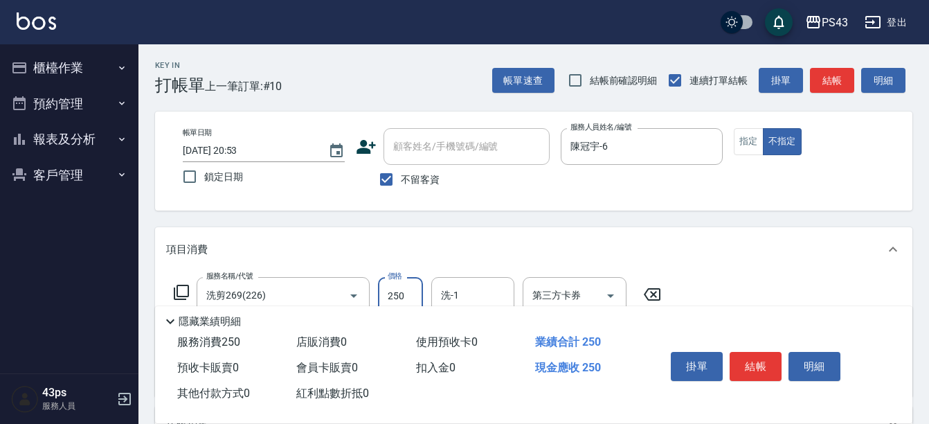
type input "250"
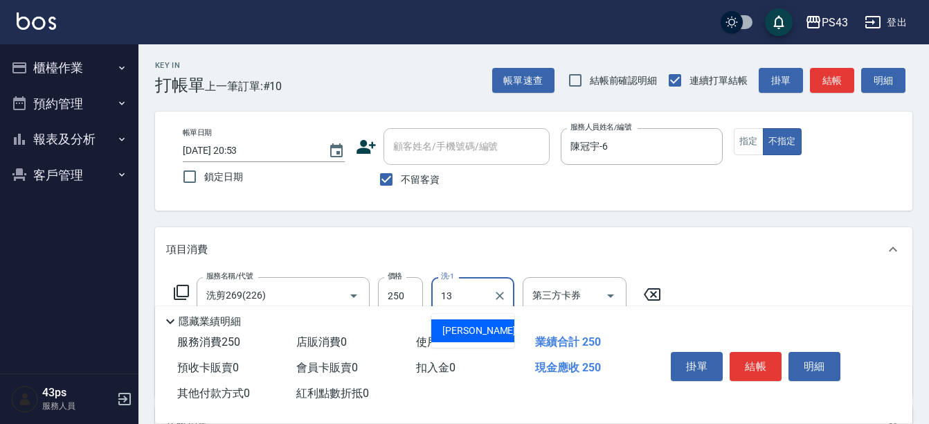
type input "[PERSON_NAME]-13"
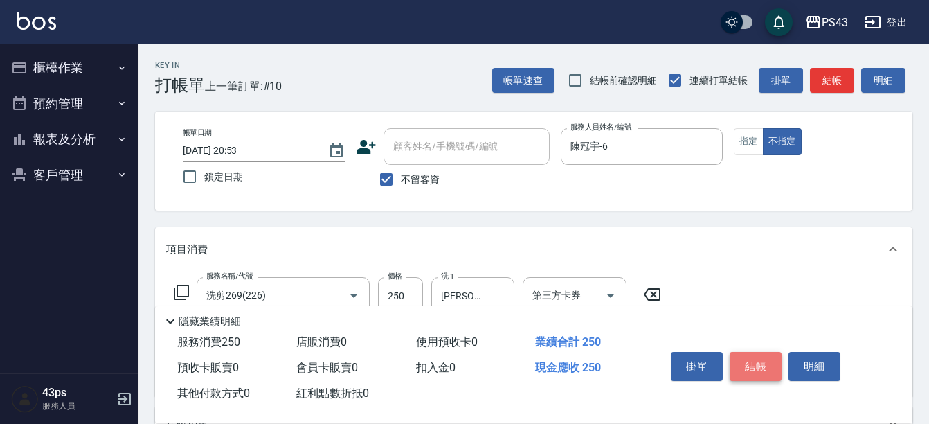
click at [758, 360] on button "結帳" at bounding box center [755, 366] width 52 height 29
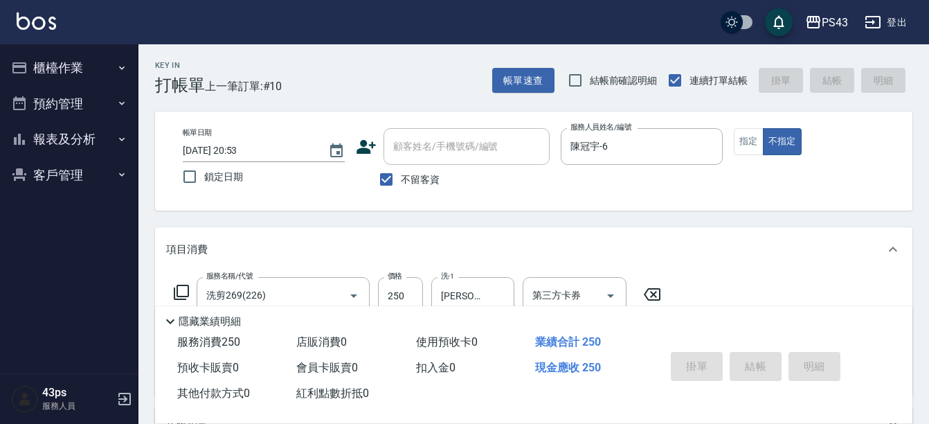
type input "[DATE] 20:54"
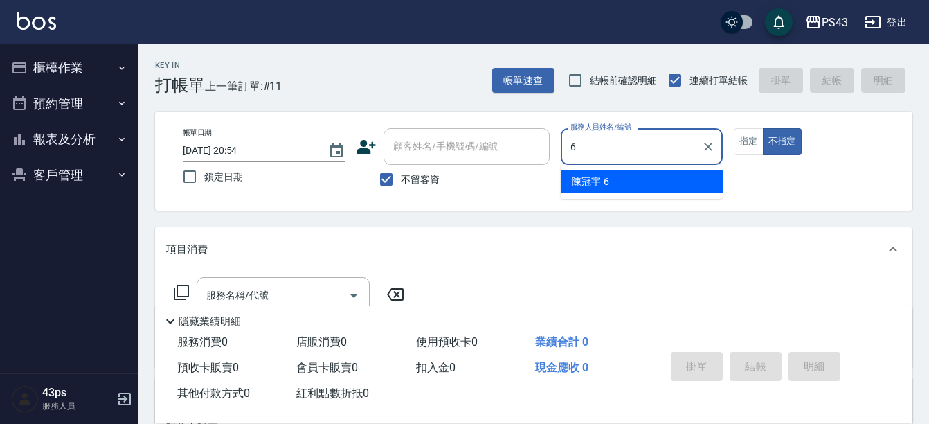
type input "陳冠宇-6"
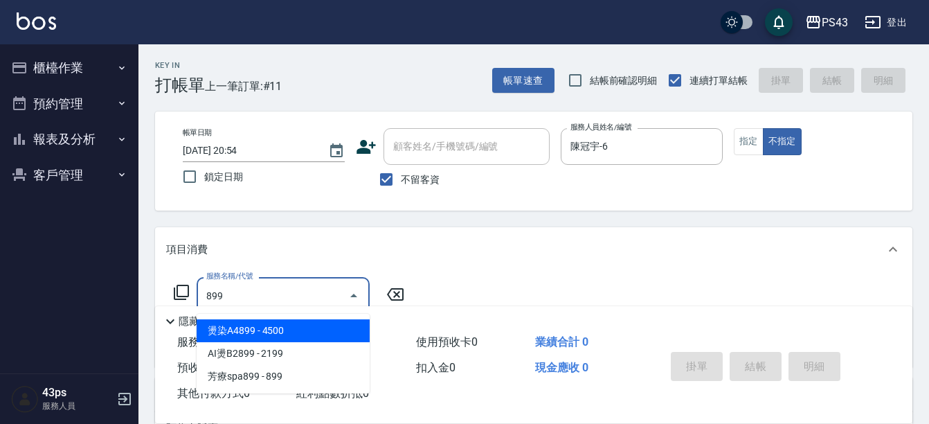
type input "899"
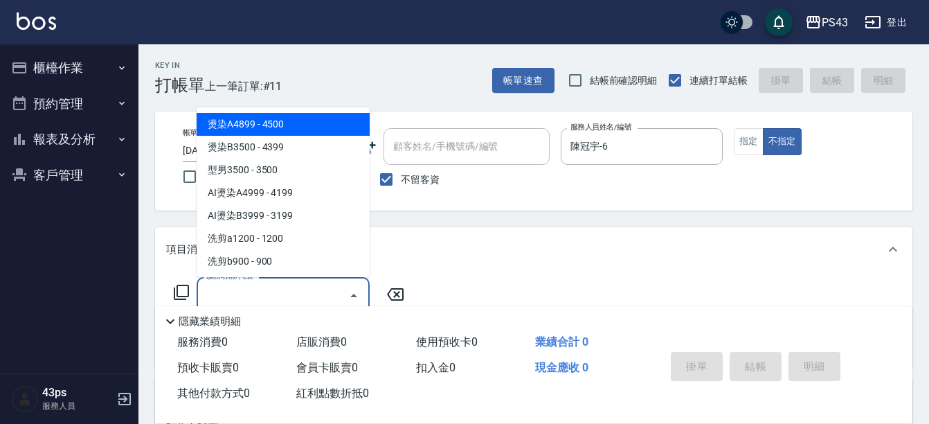
click at [287, 285] on input "服務名稱/代號" at bounding box center [273, 295] width 140 height 24
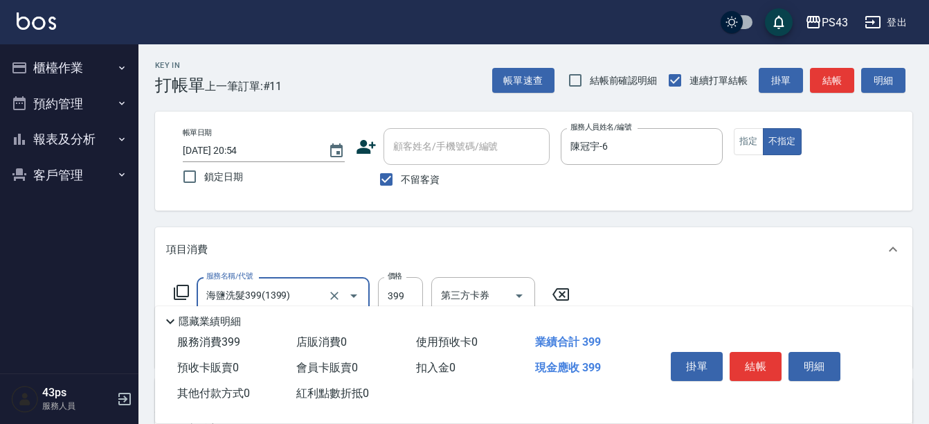
type input "海鹽洗髮399(1399)"
click at [397, 289] on input "399" at bounding box center [400, 295] width 45 height 37
type input "499"
click at [469, 287] on input "洗-1" at bounding box center [472, 295] width 71 height 24
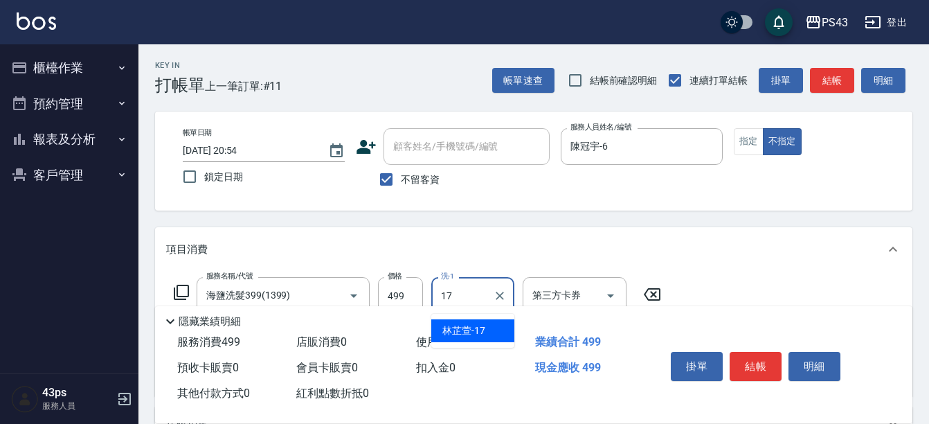
type input "林芷萱-17"
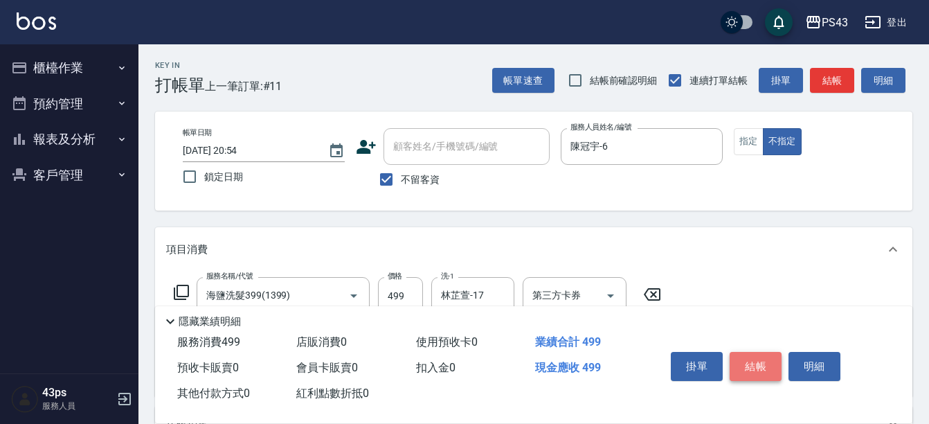
click at [743, 364] on button "結帳" at bounding box center [755, 366] width 52 height 29
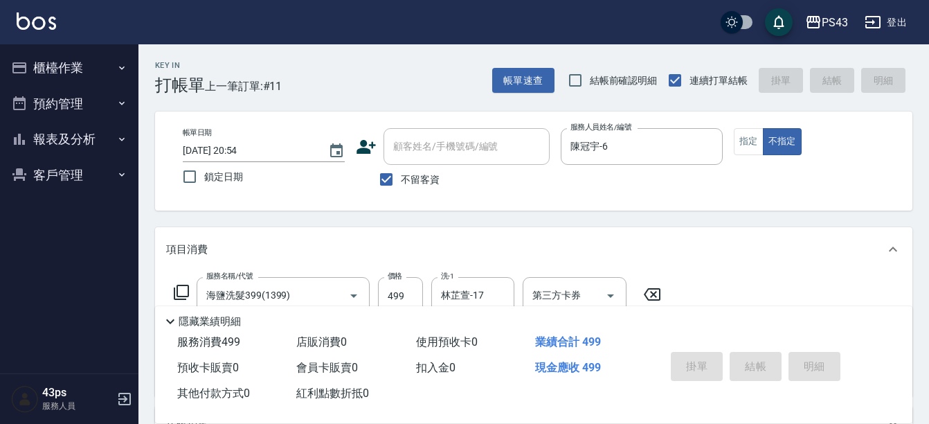
type input "[DATE] 20:55"
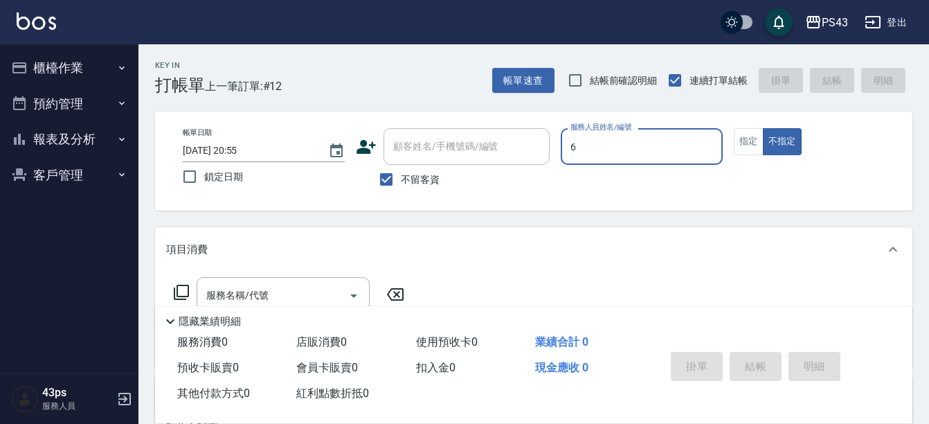
type input "陳冠宇-6"
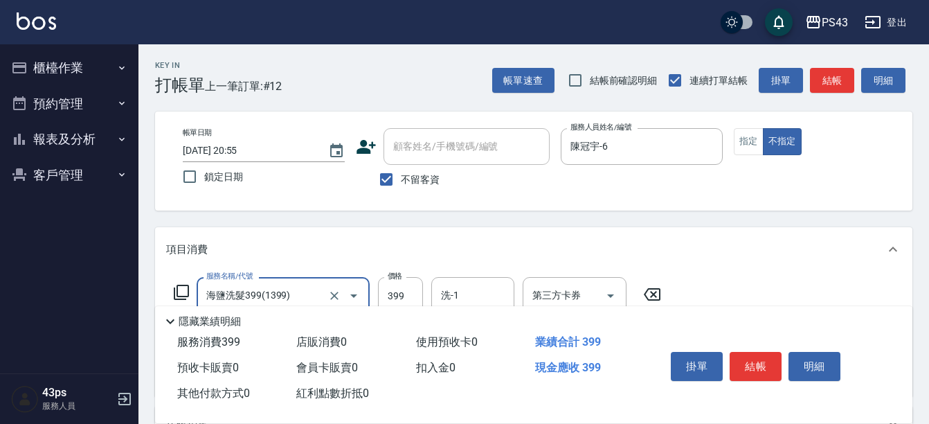
type input "海鹽洗髮399(1399)"
type input "499"
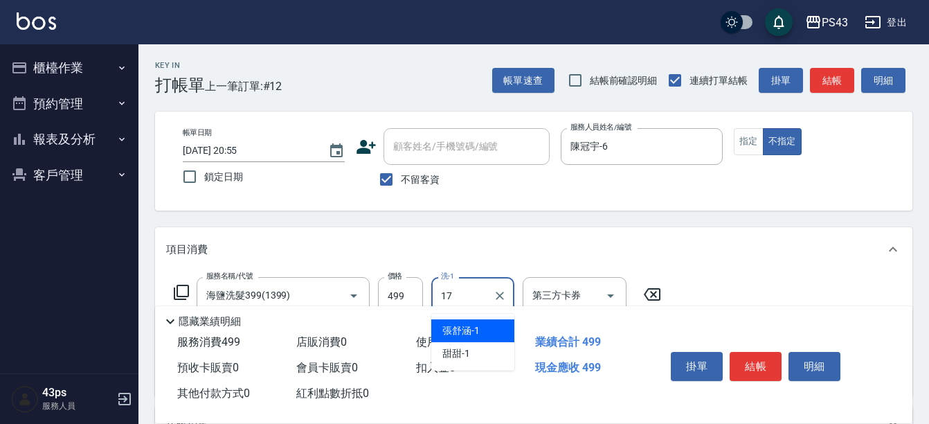
type input "林芷萱-17"
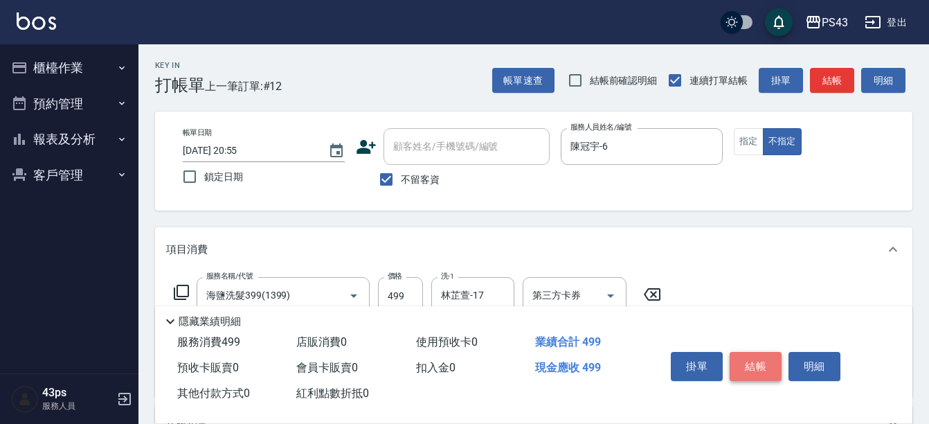
click at [747, 362] on button "結帳" at bounding box center [755, 366] width 52 height 29
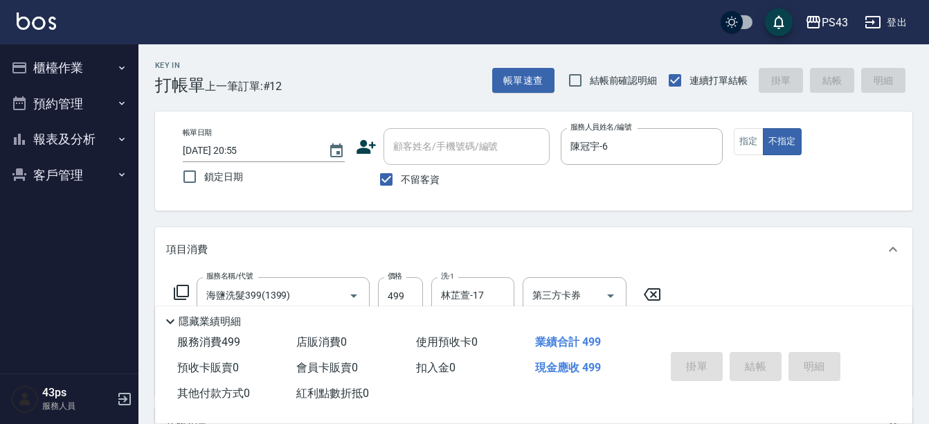
type input "[DATE] 20:56"
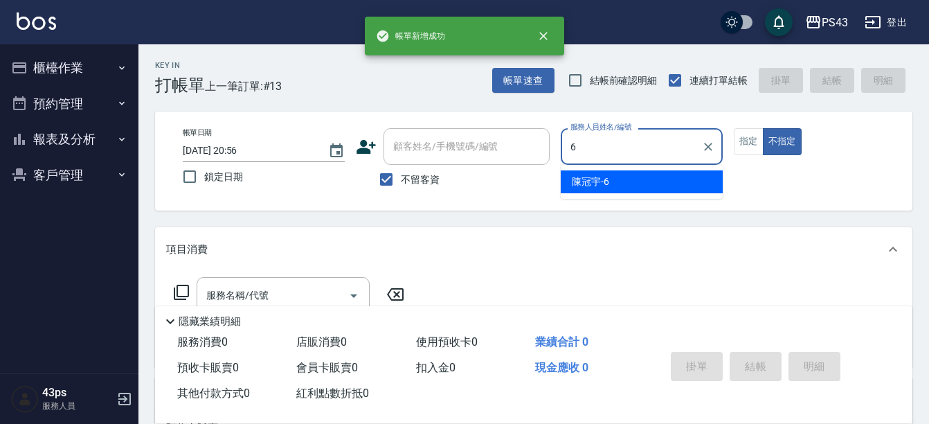
type input "陳冠宇-6"
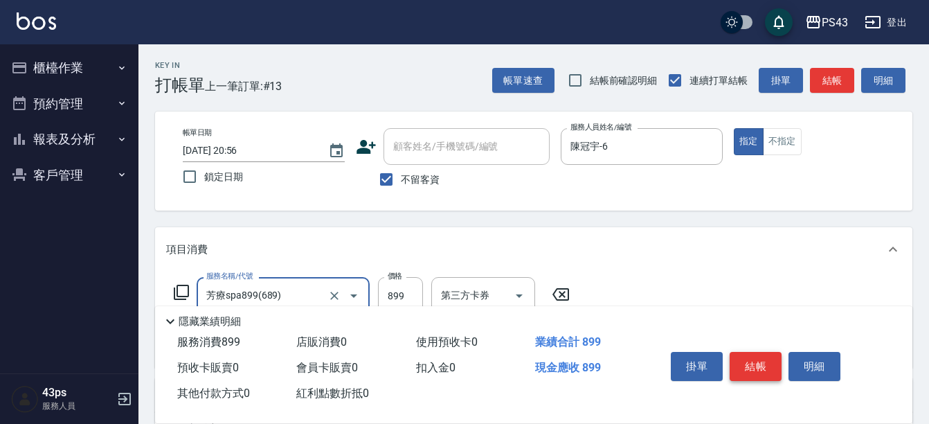
type input "芳療spa899(689)"
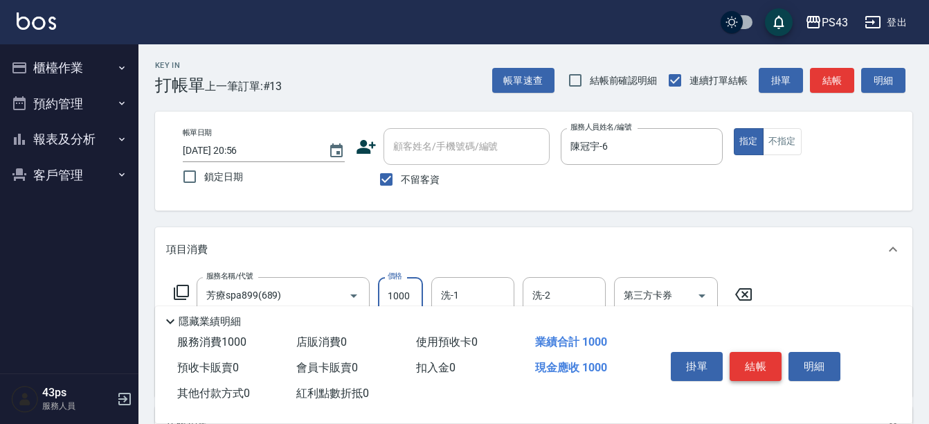
type input "1000"
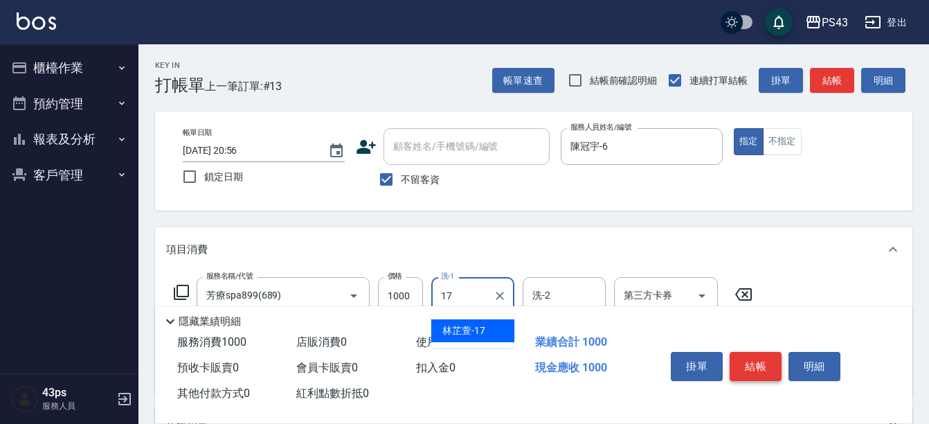
type input "林芷萱-17"
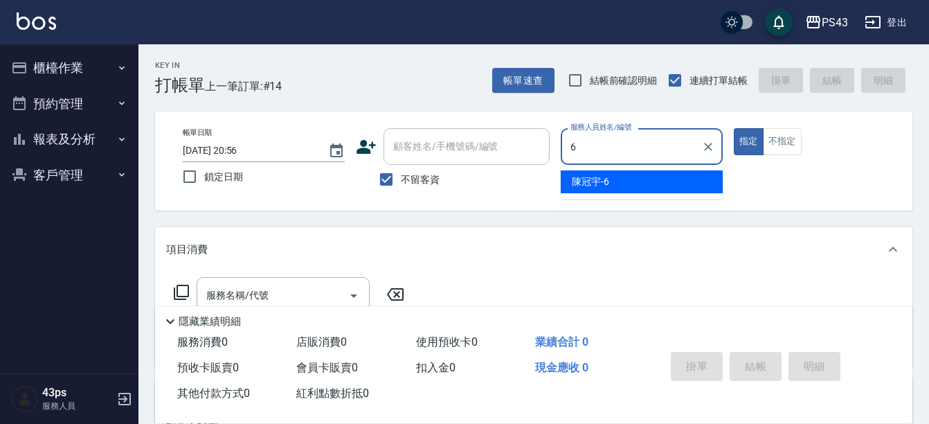
type input "陳冠宇-6"
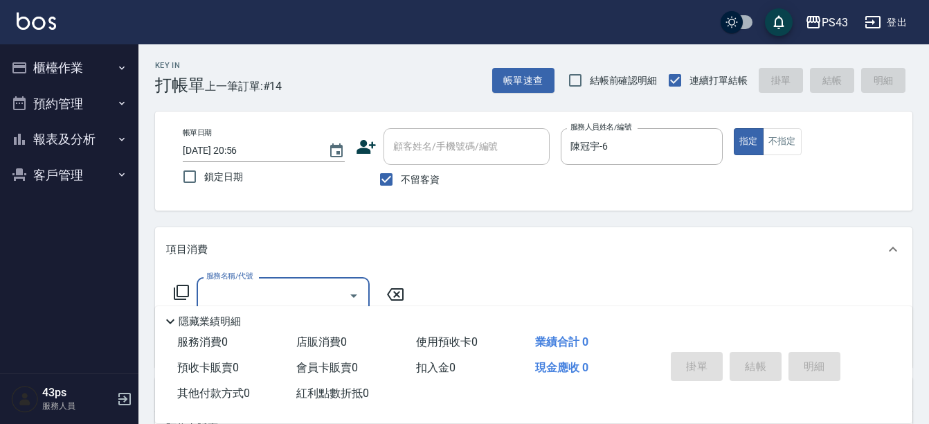
click at [176, 296] on icon at bounding box center [181, 292] width 17 height 17
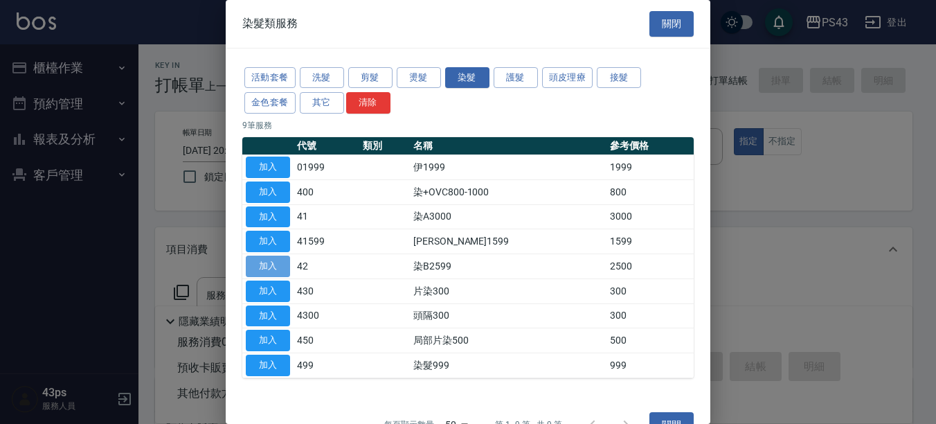
click at [265, 271] on button "加入" at bounding box center [268, 265] width 44 height 21
type input "染B2599(42)"
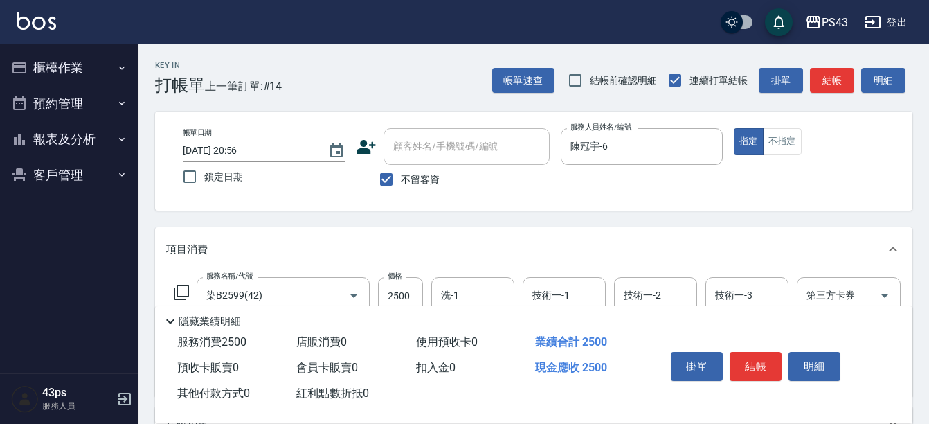
click at [392, 280] on label "價格" at bounding box center [395, 276] width 15 height 10
click at [392, 280] on input "2500" at bounding box center [400, 295] width 45 height 37
type input "2300"
type input "[PERSON_NAME]-13"
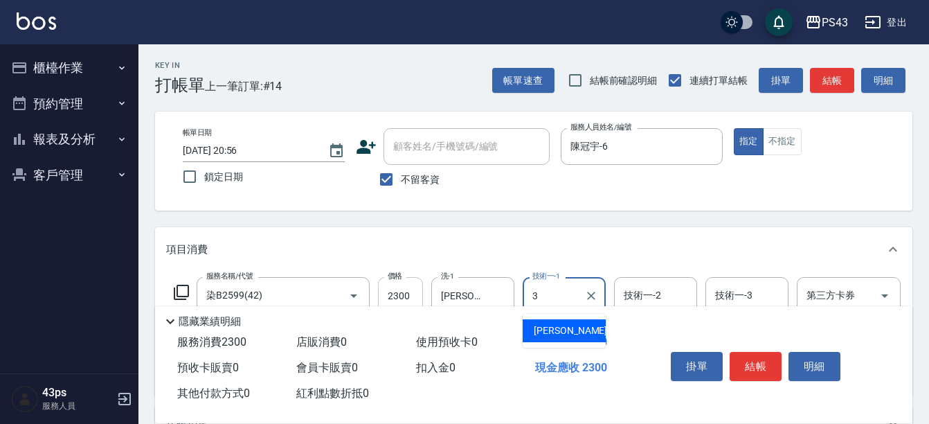
type input "[PERSON_NAME]-3"
click at [591, 287] on button "Clear" at bounding box center [590, 295] width 19 height 19
type input "[PERSON_NAME]-13"
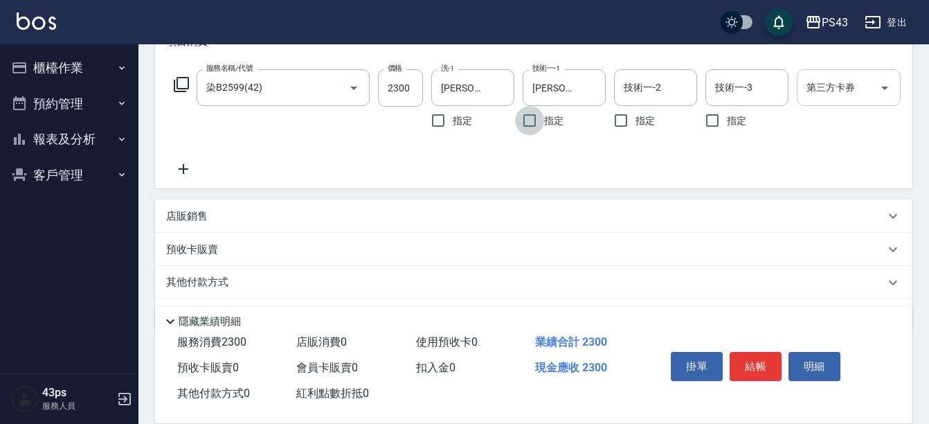
click at [812, 89] on div "第三方卡券 第三方卡券" at bounding box center [849, 87] width 104 height 37
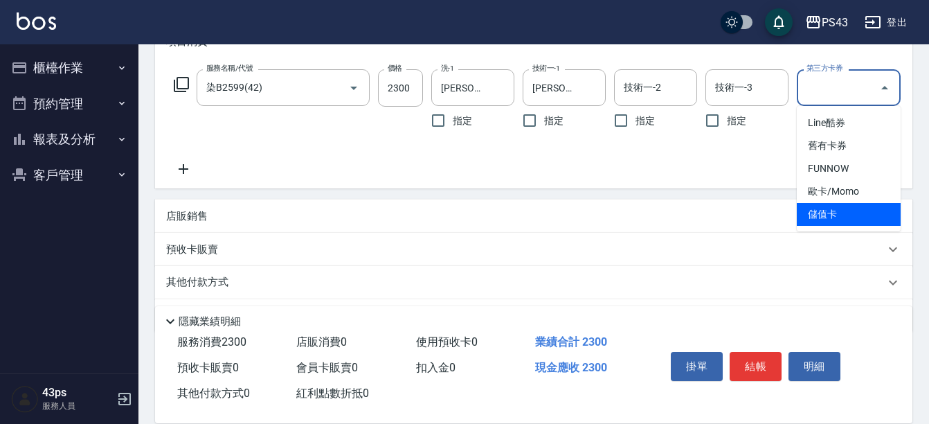
click at [839, 205] on span "儲值卡" at bounding box center [849, 214] width 104 height 23
type input "儲值卡"
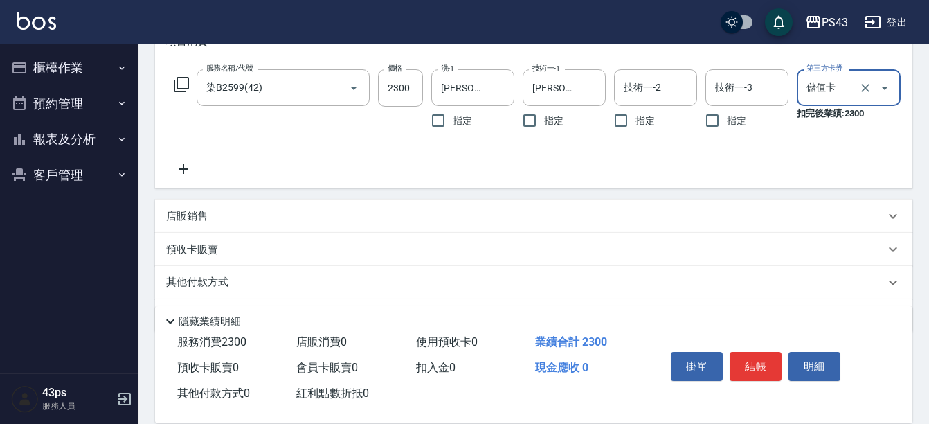
click at [642, 224] on div "店販銷售" at bounding box center [525, 216] width 718 height 15
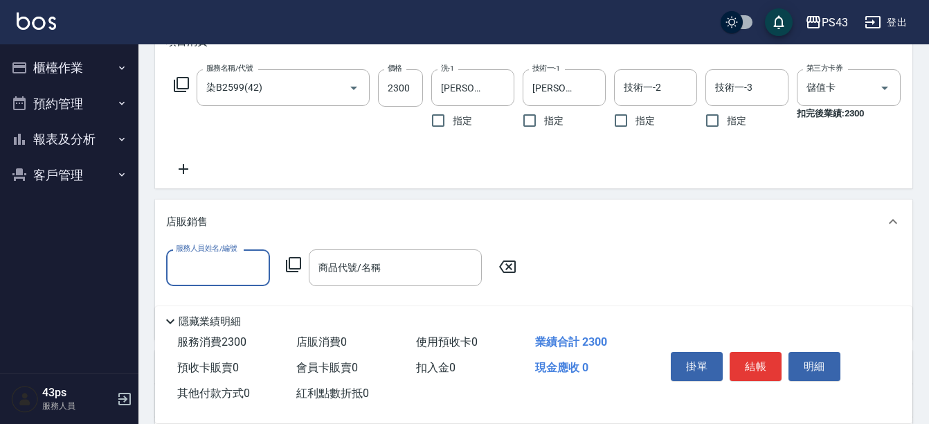
scroll to position [0, 0]
type input "陳冠宇-6"
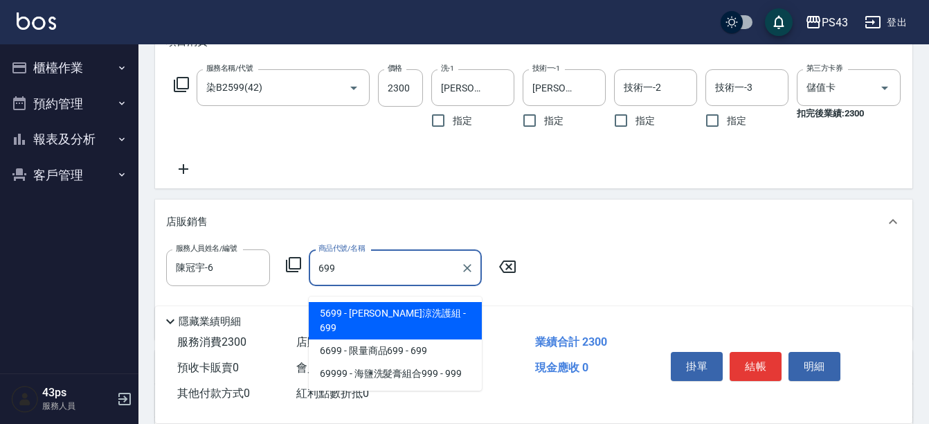
type input "水水沁涼洗護組"
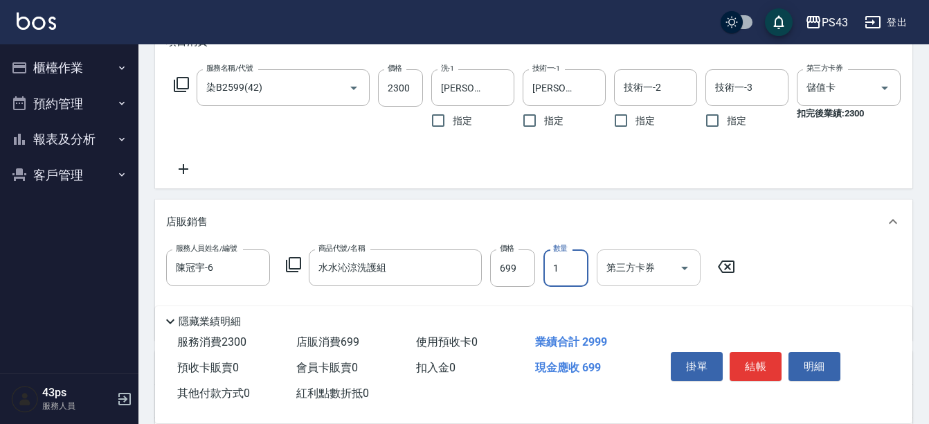
click at [666, 264] on div "第三方卡券" at bounding box center [649, 267] width 104 height 37
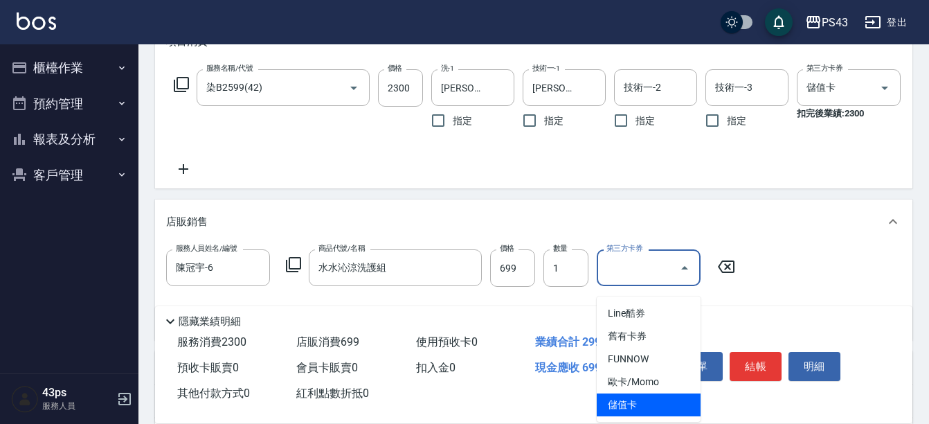
click at [657, 397] on span "儲值卡" at bounding box center [649, 404] width 104 height 23
type input "儲值卡"
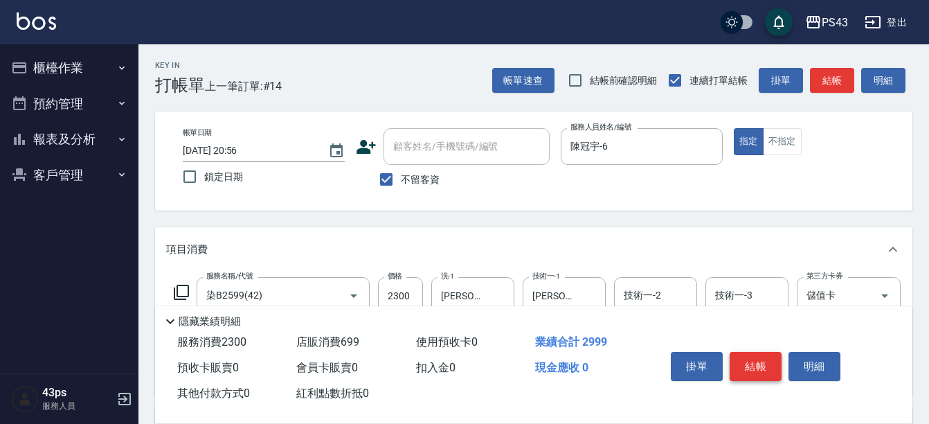
click at [759, 352] on button "結帳" at bounding box center [755, 366] width 52 height 29
